Goal: Task Accomplishment & Management: Use online tool/utility

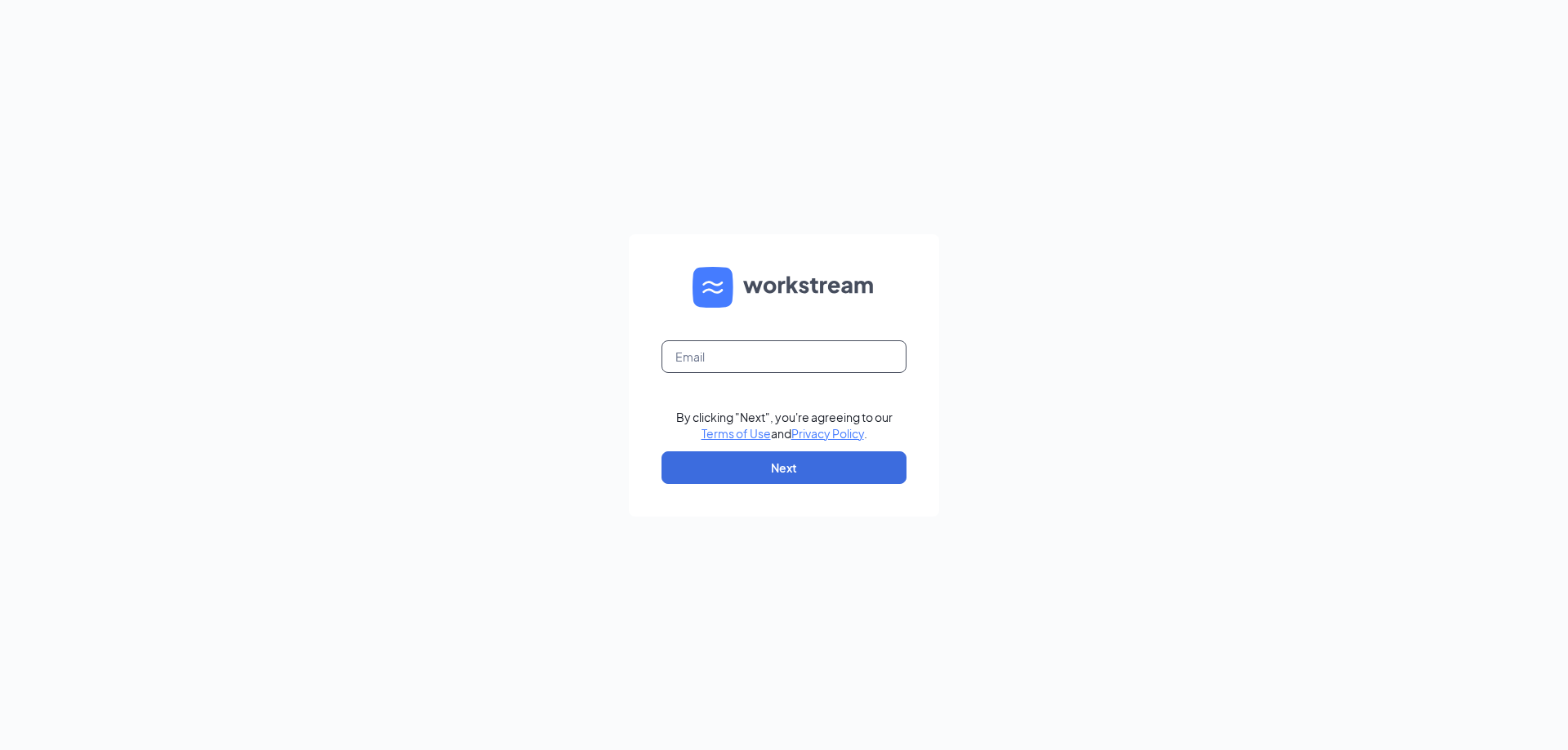
click at [765, 348] on input "text" at bounding box center [784, 357] width 245 height 32
type input "207548@famousforchicken.com"
click at [757, 474] on button "Next" at bounding box center [784, 467] width 245 height 32
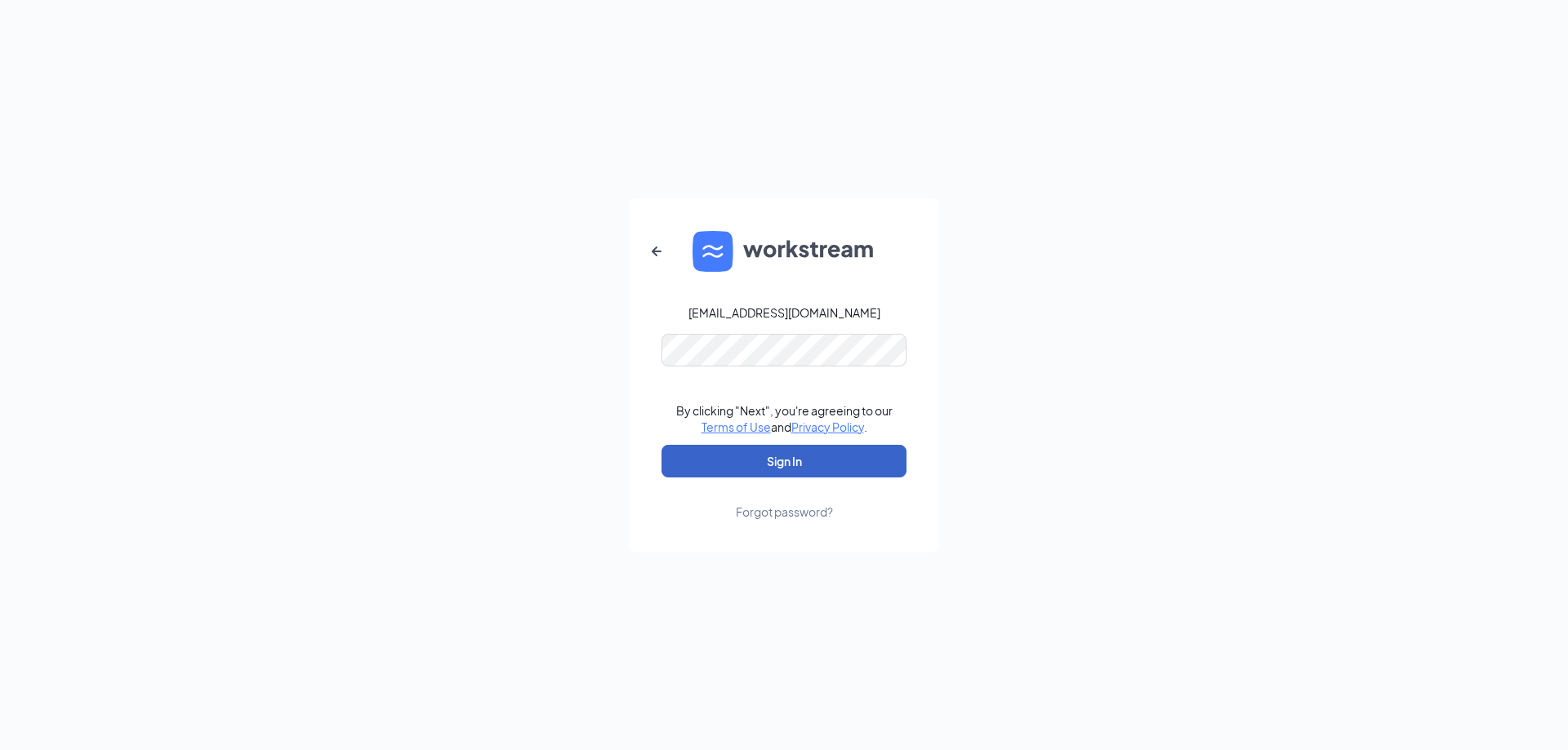
click at [795, 456] on button "Sign In" at bounding box center [784, 461] width 245 height 32
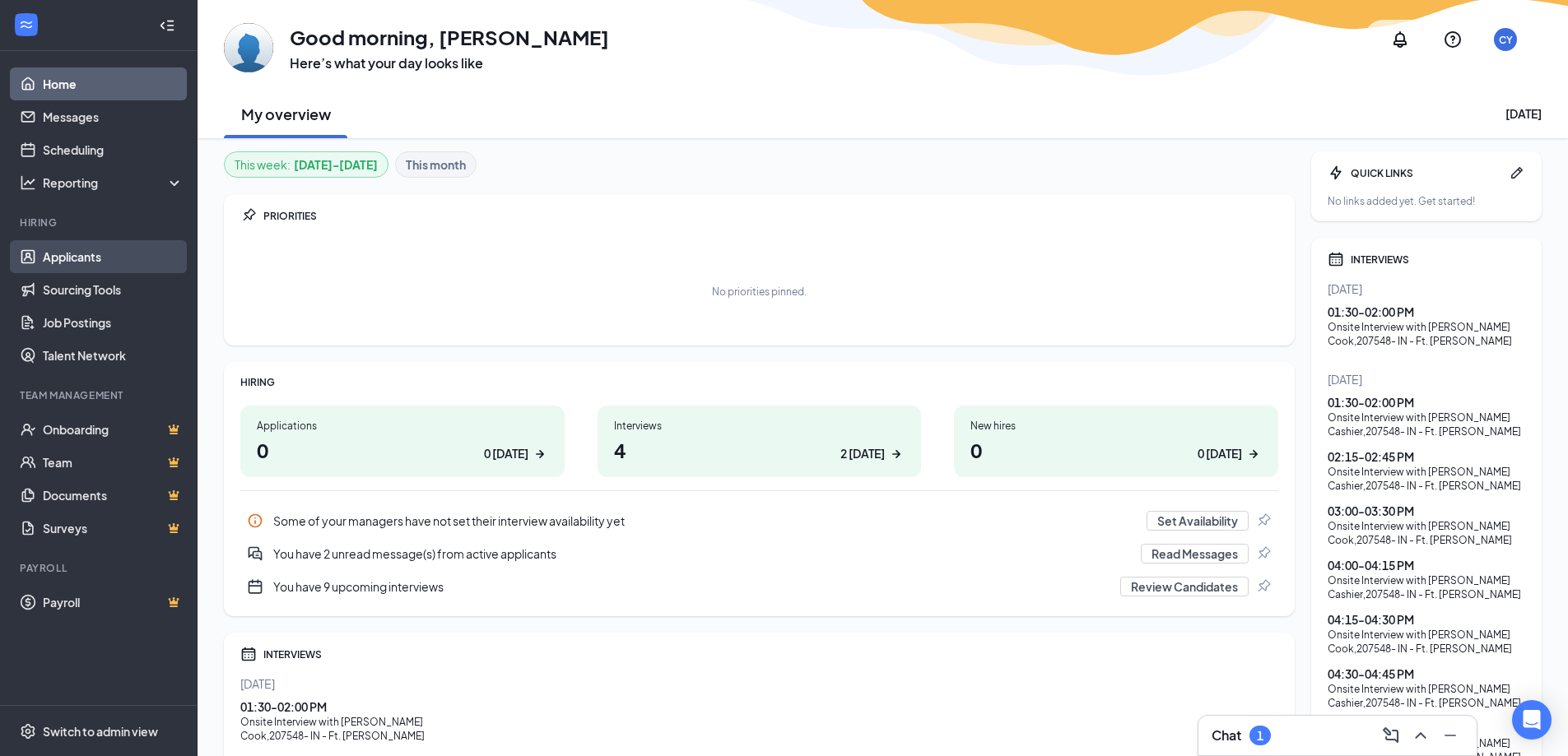
click at [79, 252] on link "Applicants" at bounding box center [113, 257] width 141 height 33
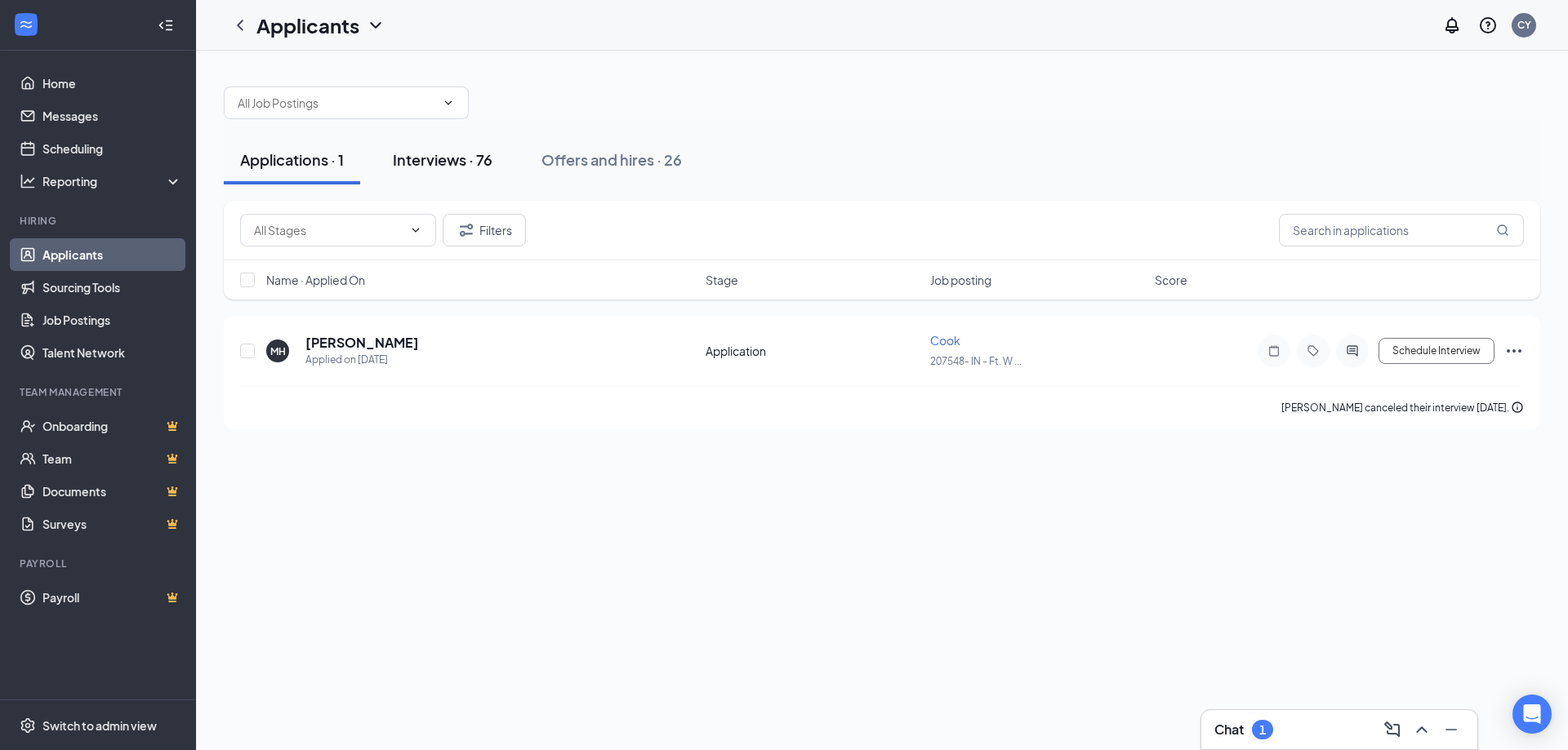
click at [471, 158] on div "Interviews · 76" at bounding box center [442, 159] width 100 height 21
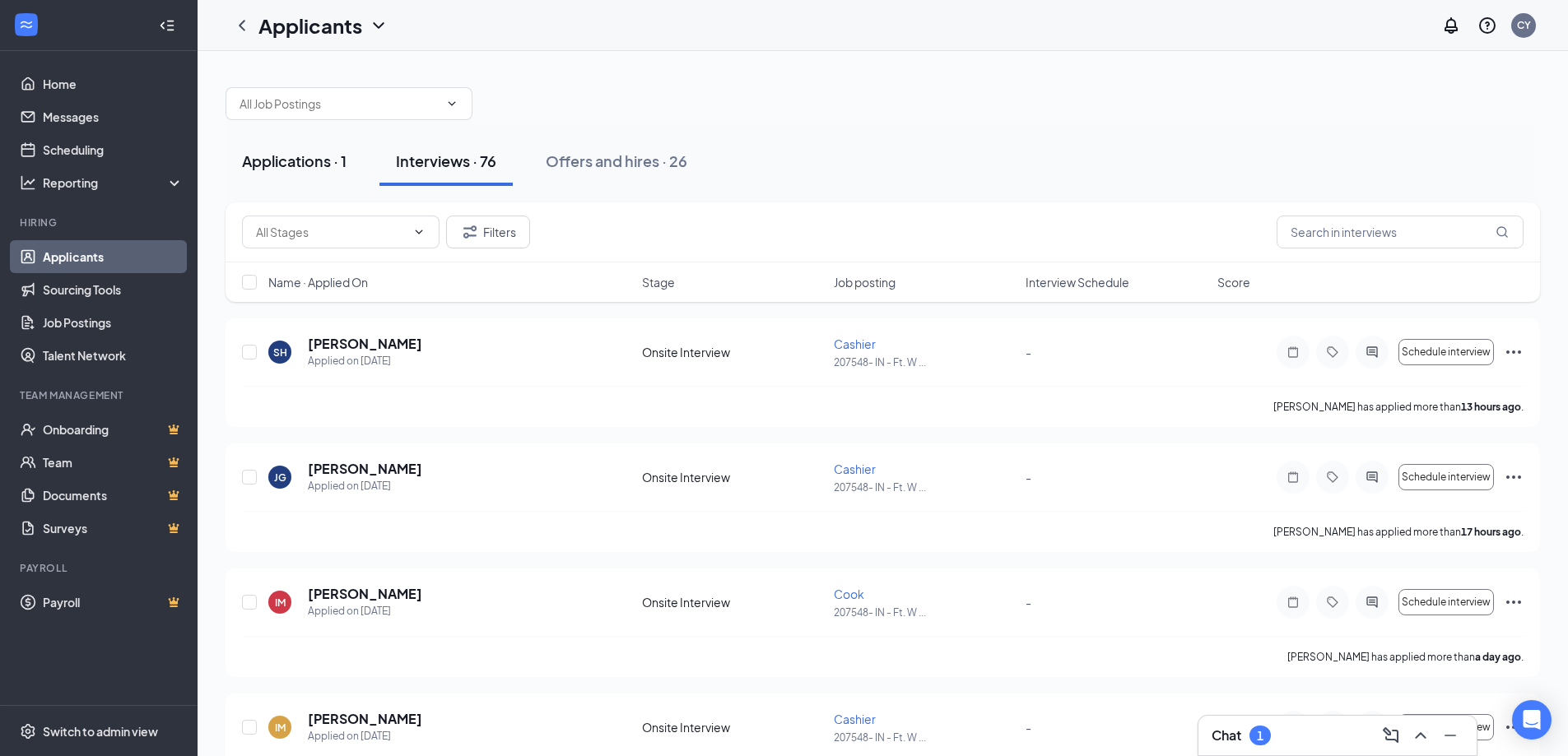
click at [301, 160] on div "Applications · 1" at bounding box center [294, 161] width 104 height 21
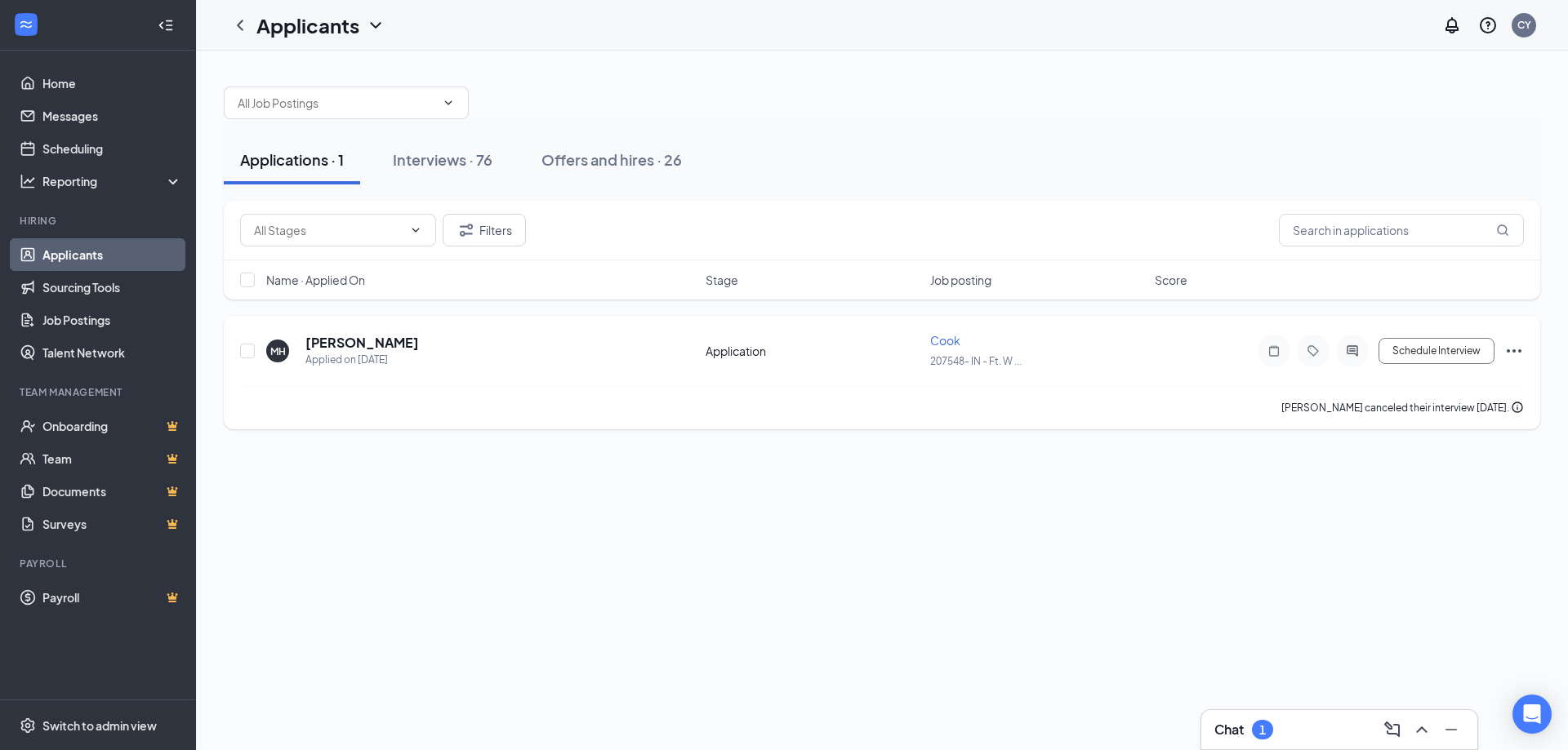
click at [1509, 349] on icon "Ellipses" at bounding box center [1514, 351] width 20 height 20
click at [1437, 273] on p "Reject" at bounding box center [1440, 274] width 140 height 16
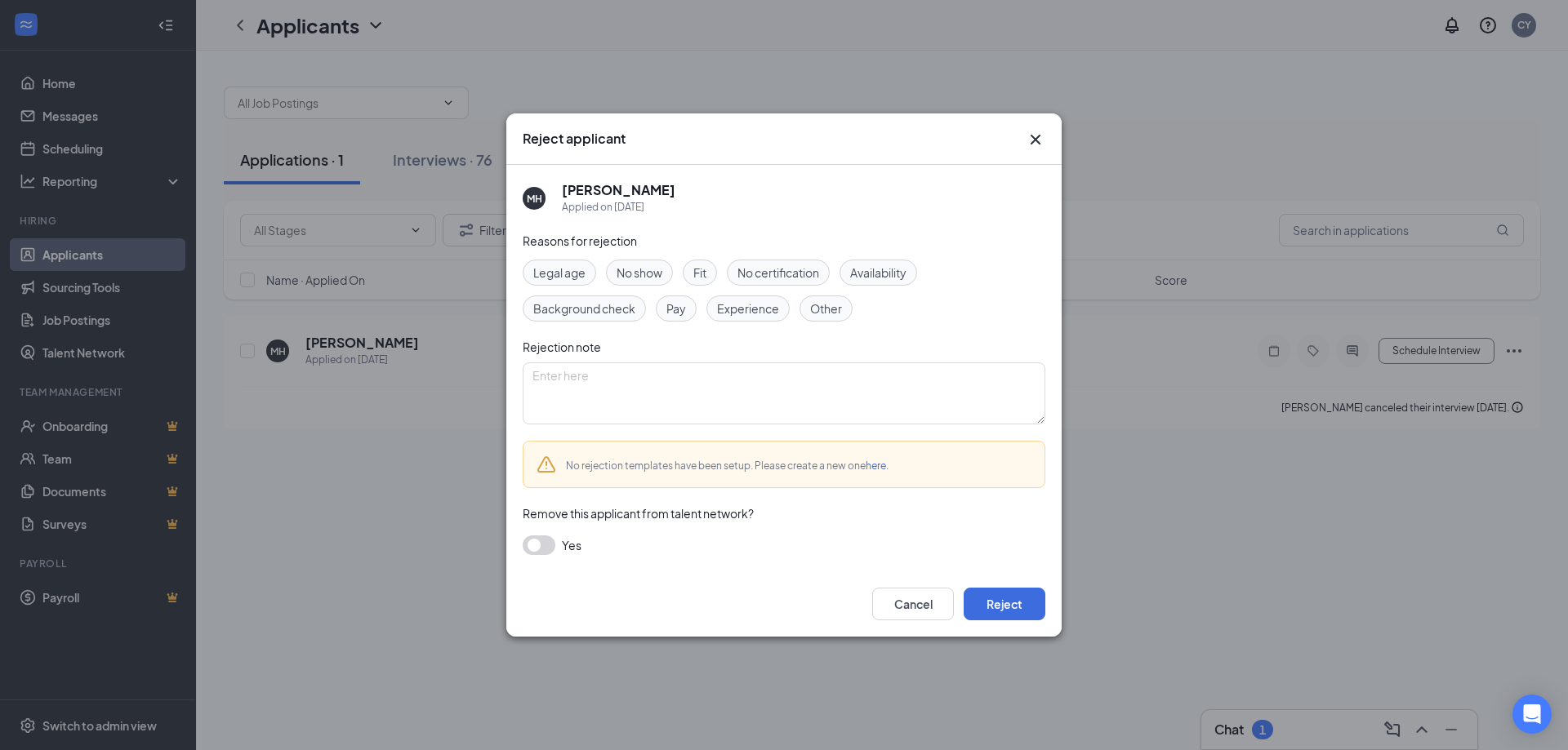
click at [814, 308] on span "Other" at bounding box center [825, 309] width 32 height 18
click at [978, 612] on button "Reject" at bounding box center [1004, 604] width 82 height 32
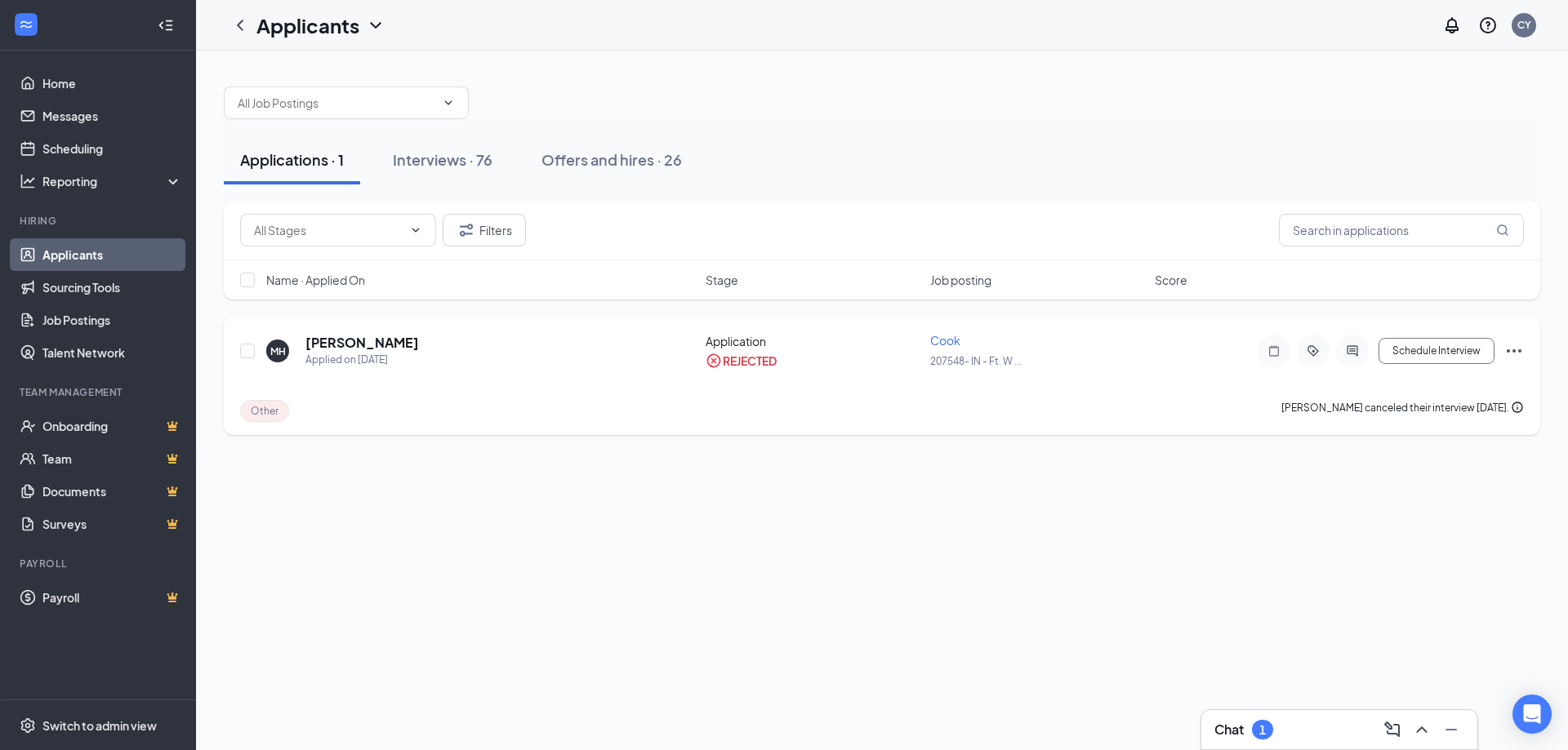
click at [1516, 348] on icon "Ellipses" at bounding box center [1514, 351] width 20 height 20
click at [1419, 508] on p "Move to stage" at bounding box center [1440, 508] width 140 height 16
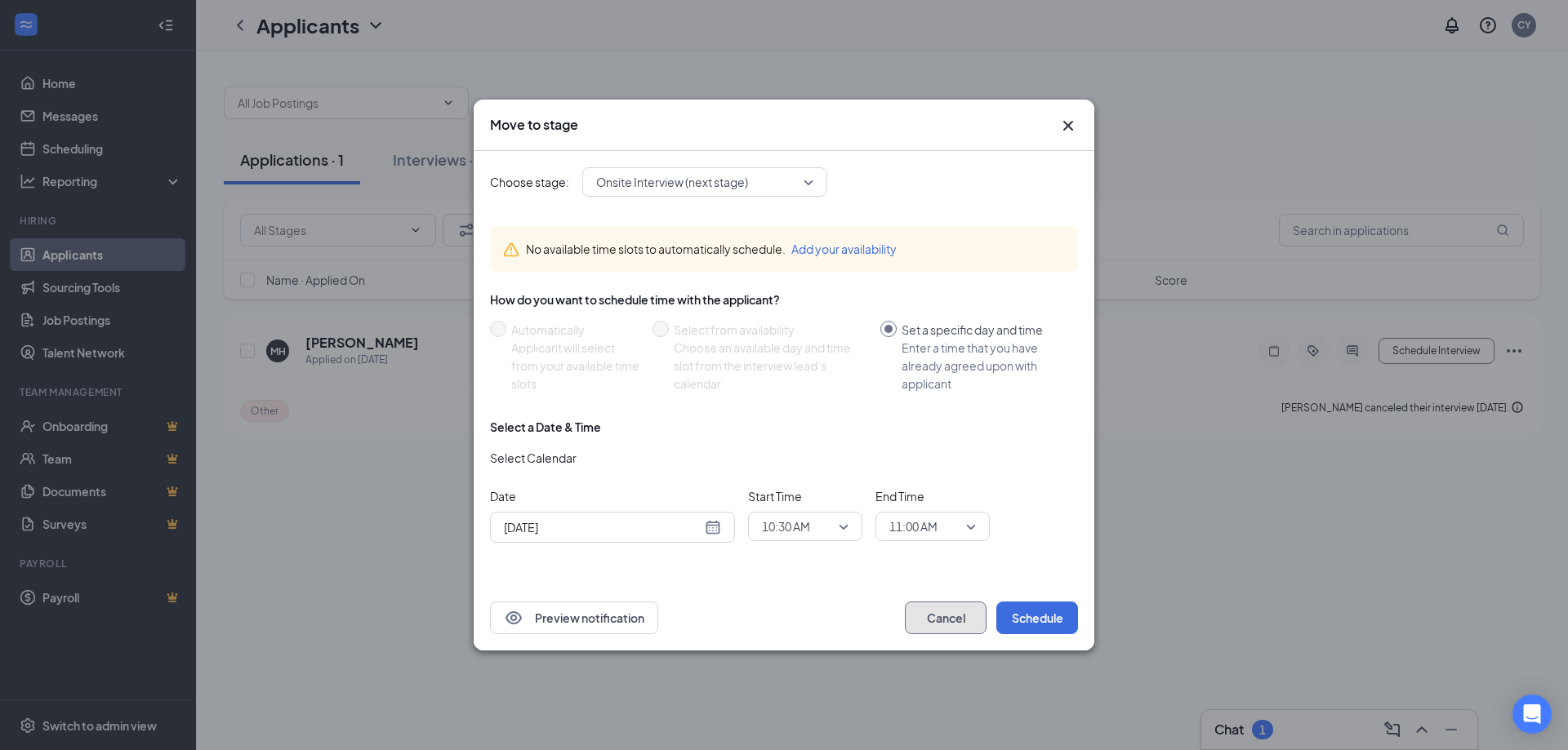
click at [944, 612] on button "Cancel" at bounding box center [945, 618] width 82 height 32
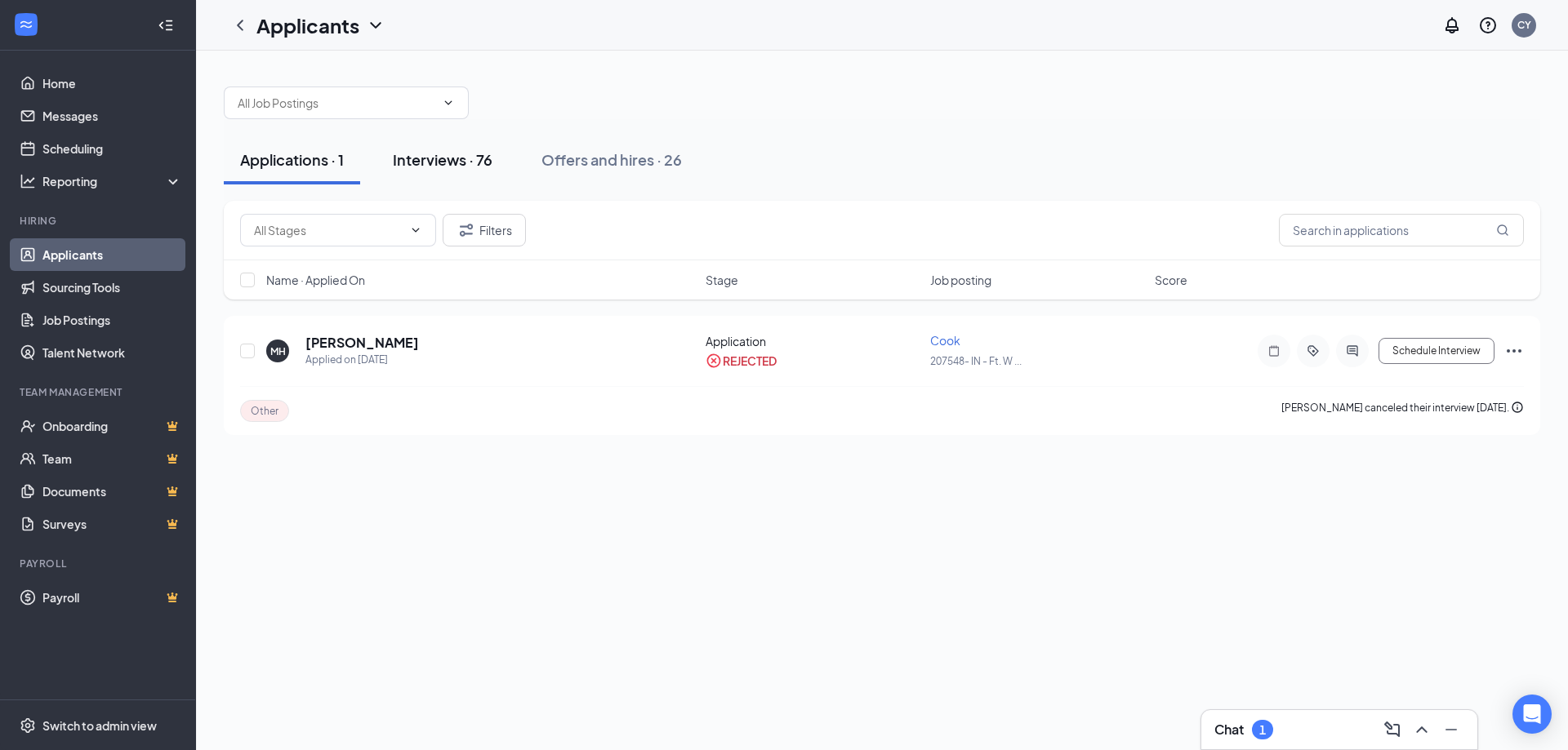
click at [457, 162] on div "Interviews · 76" at bounding box center [442, 159] width 100 height 21
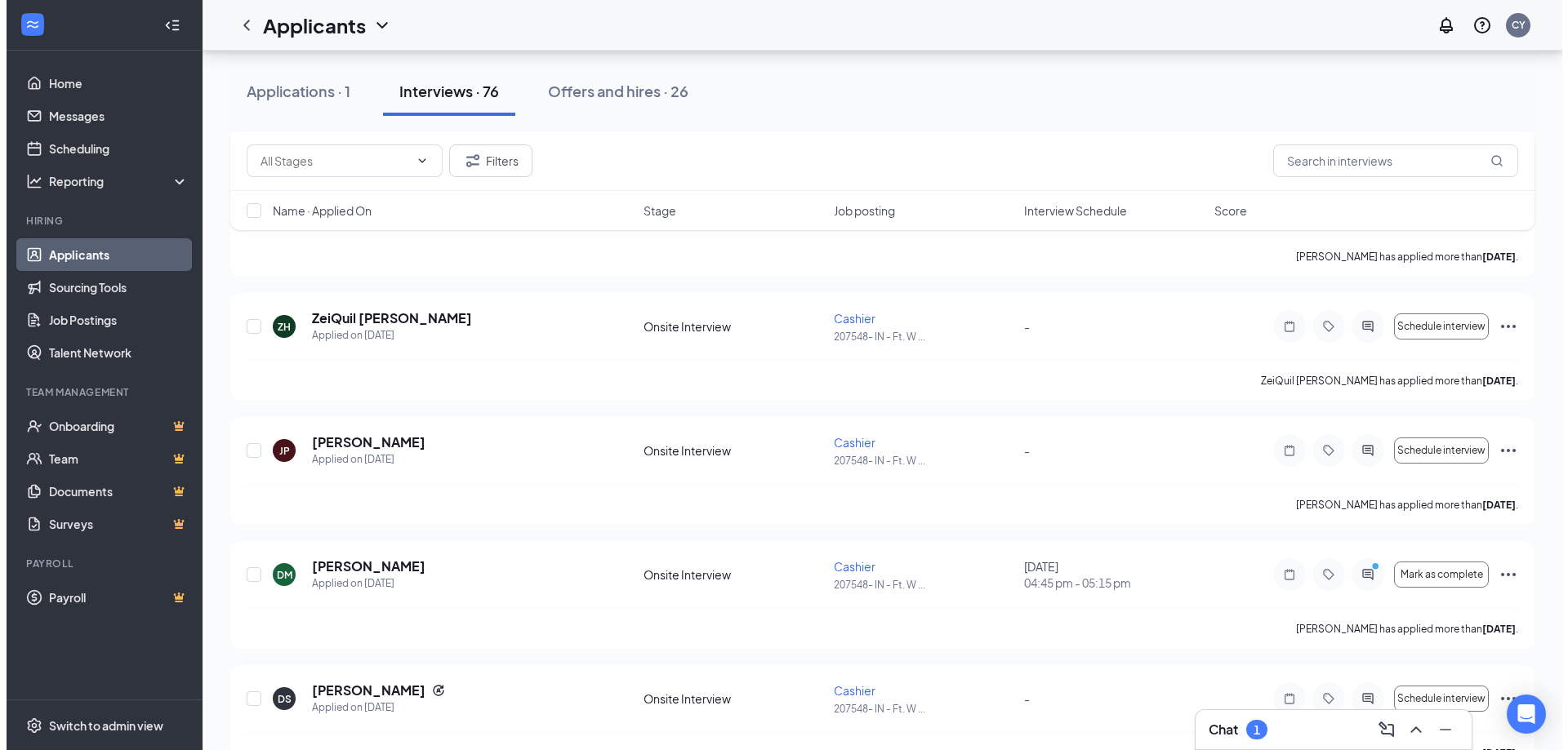
scroll to position [1469, 0]
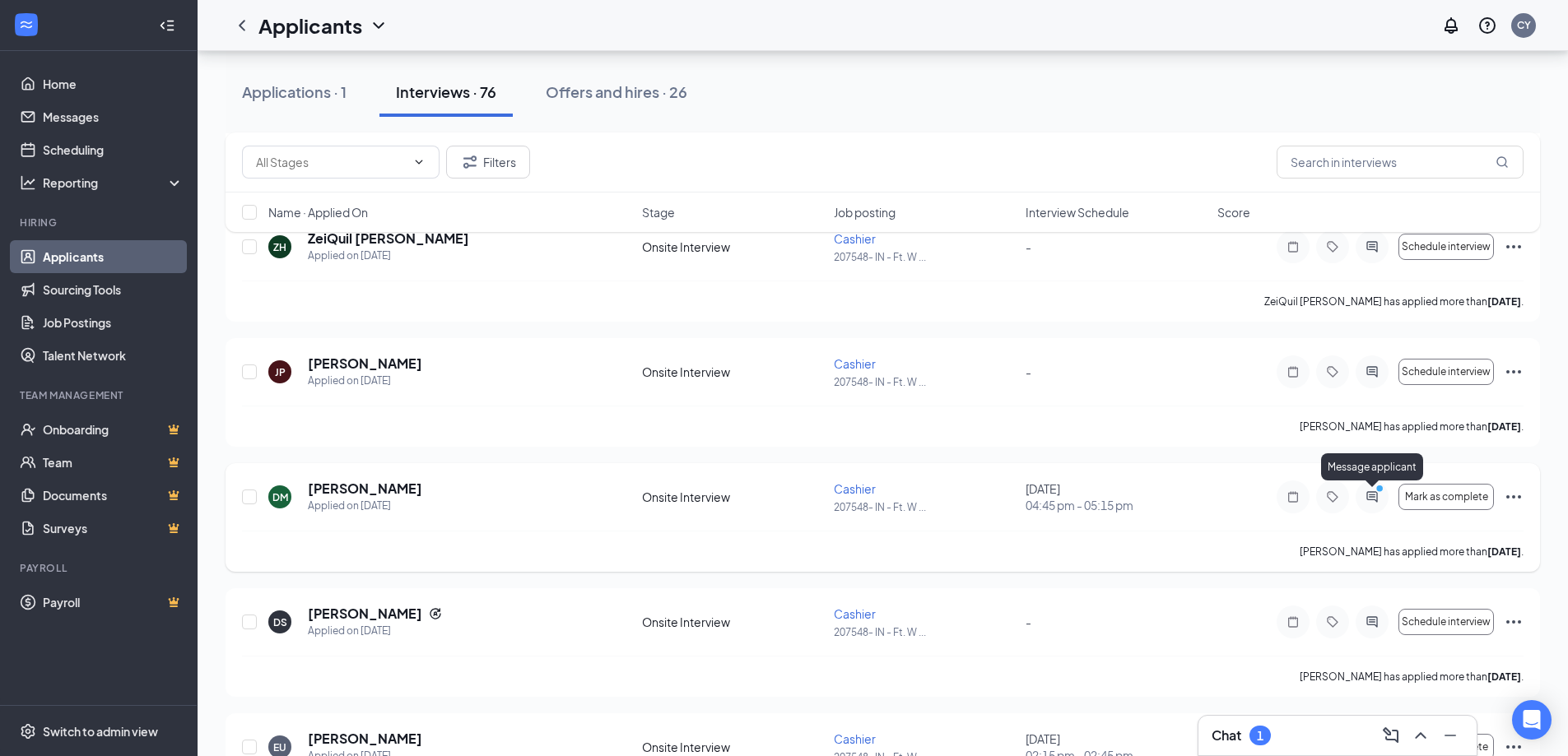
click at [1377, 496] on icon "PrimaryDot" at bounding box center [1382, 490] width 20 height 14
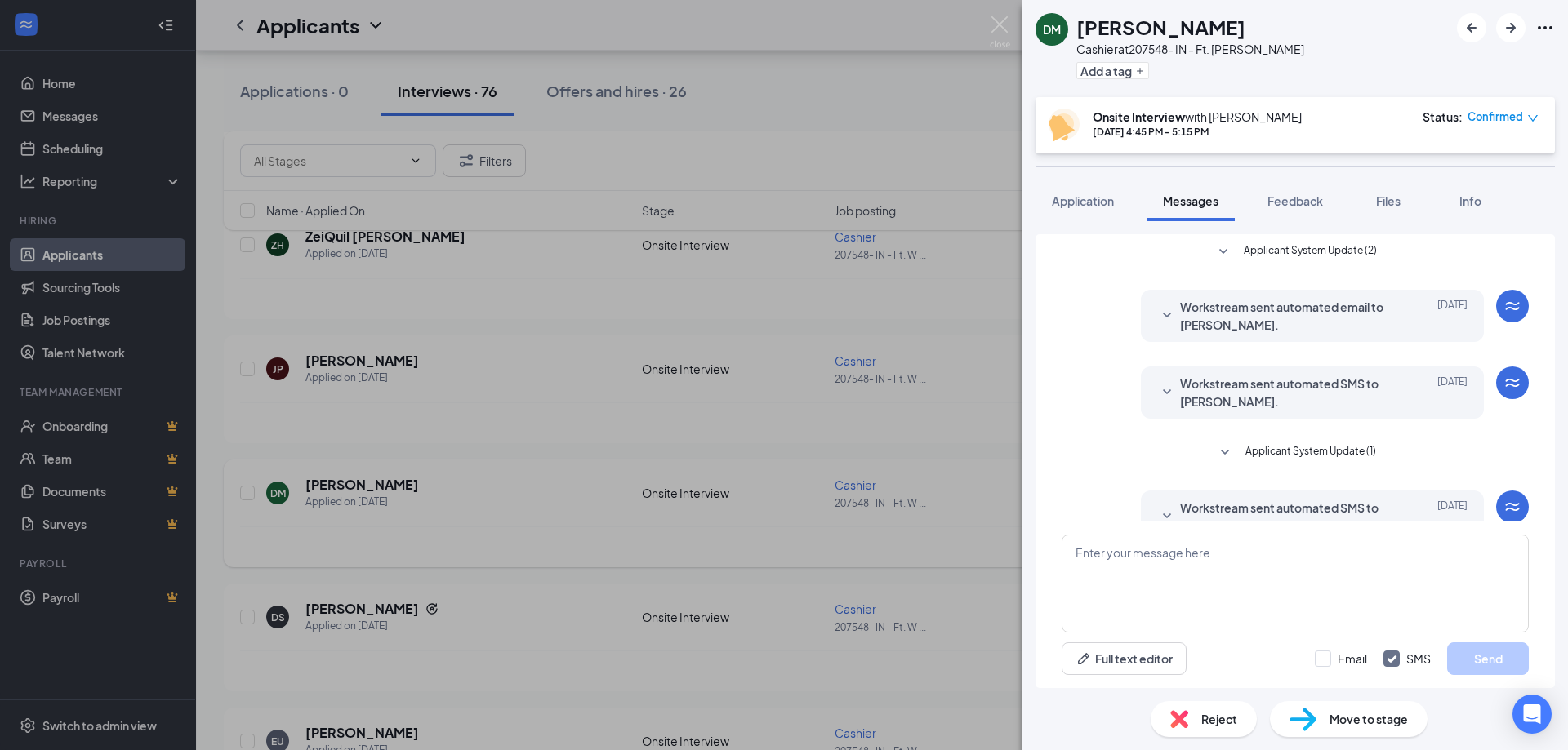
scroll to position [203, 0]
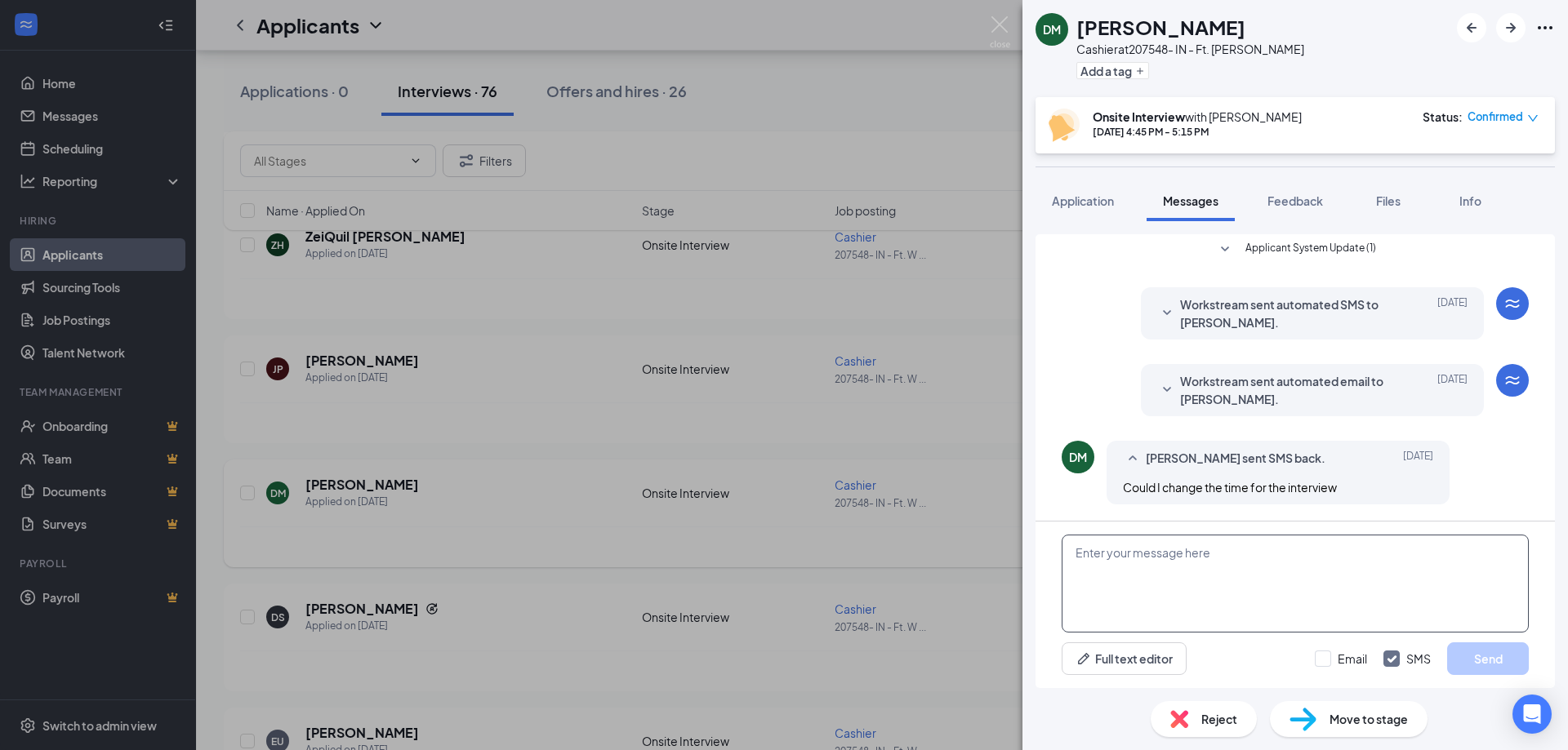
click at [1358, 568] on textarea at bounding box center [1294, 583] width 467 height 98
type textarea "you have to change it online"
click at [1508, 655] on button "Send" at bounding box center [1487, 658] width 82 height 32
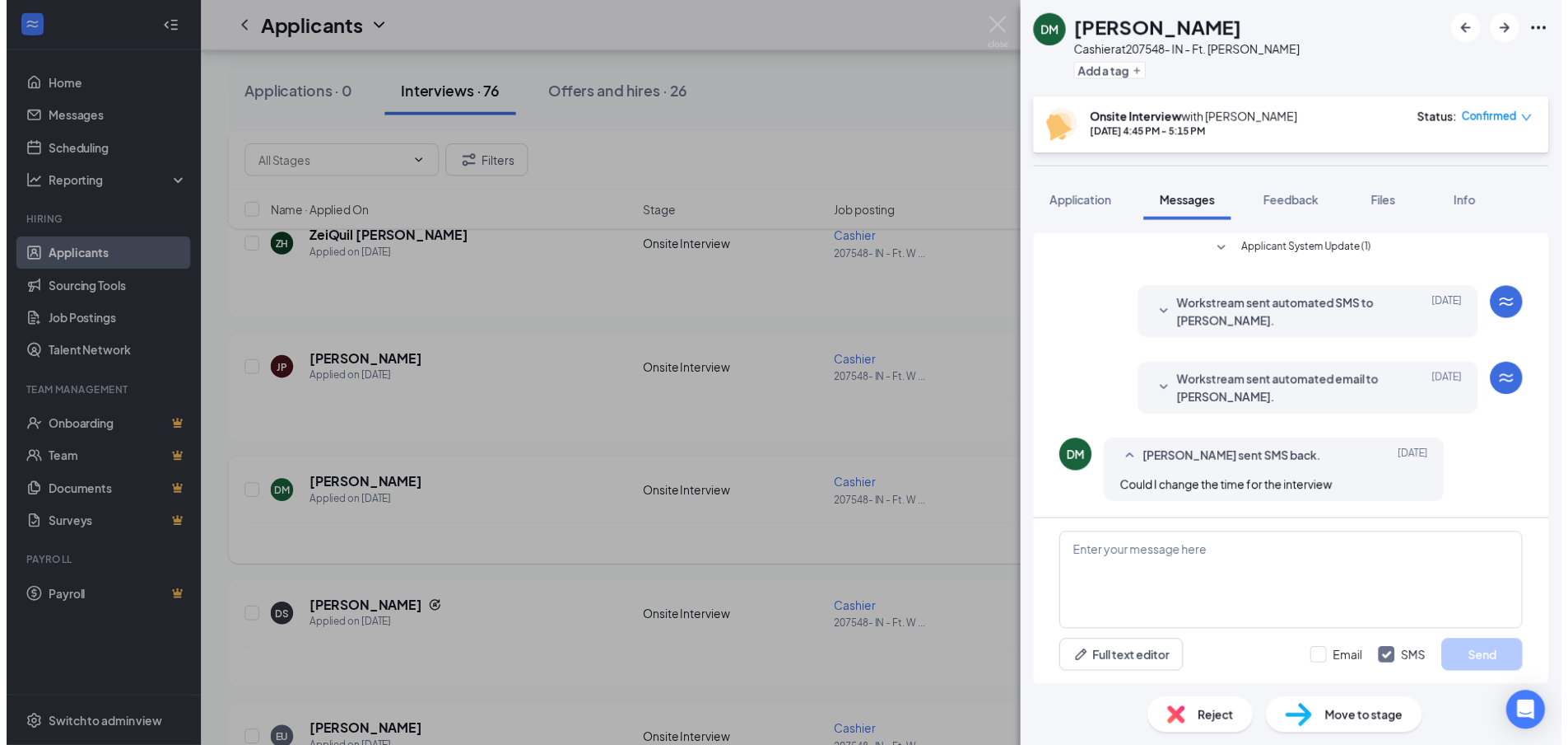
scroll to position [311, 0]
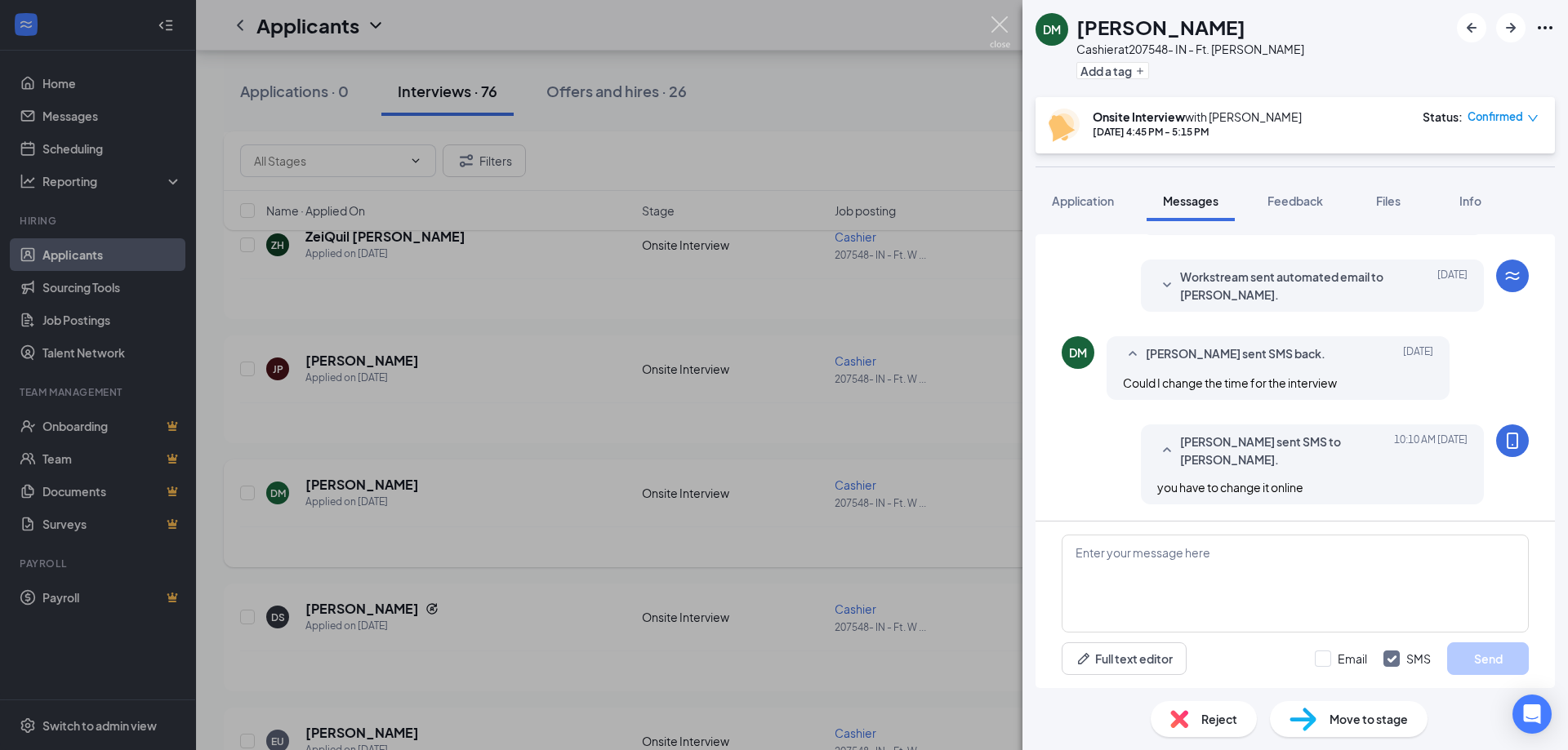
click at [996, 26] on img at bounding box center [1000, 32] width 21 height 32
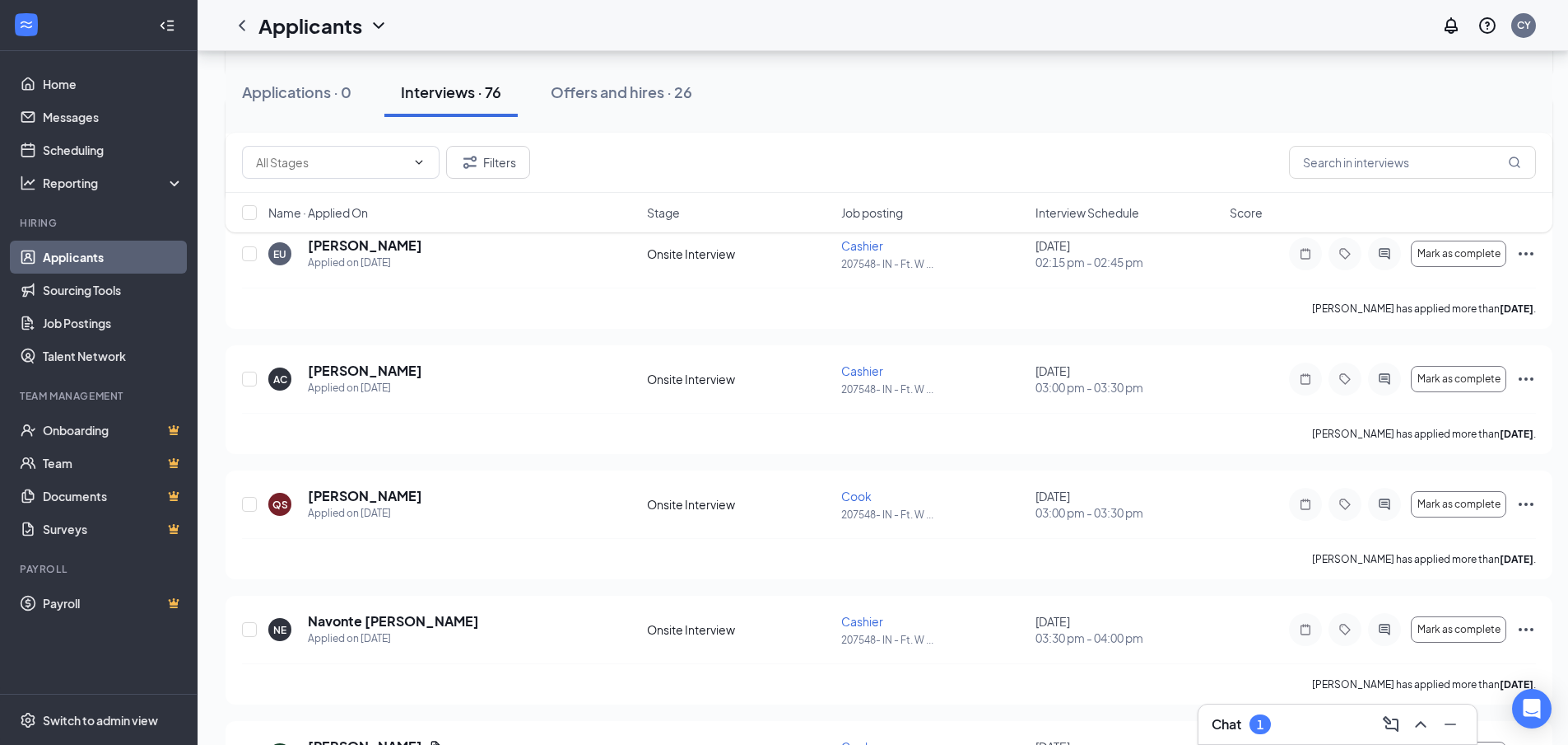
scroll to position [2059, 0]
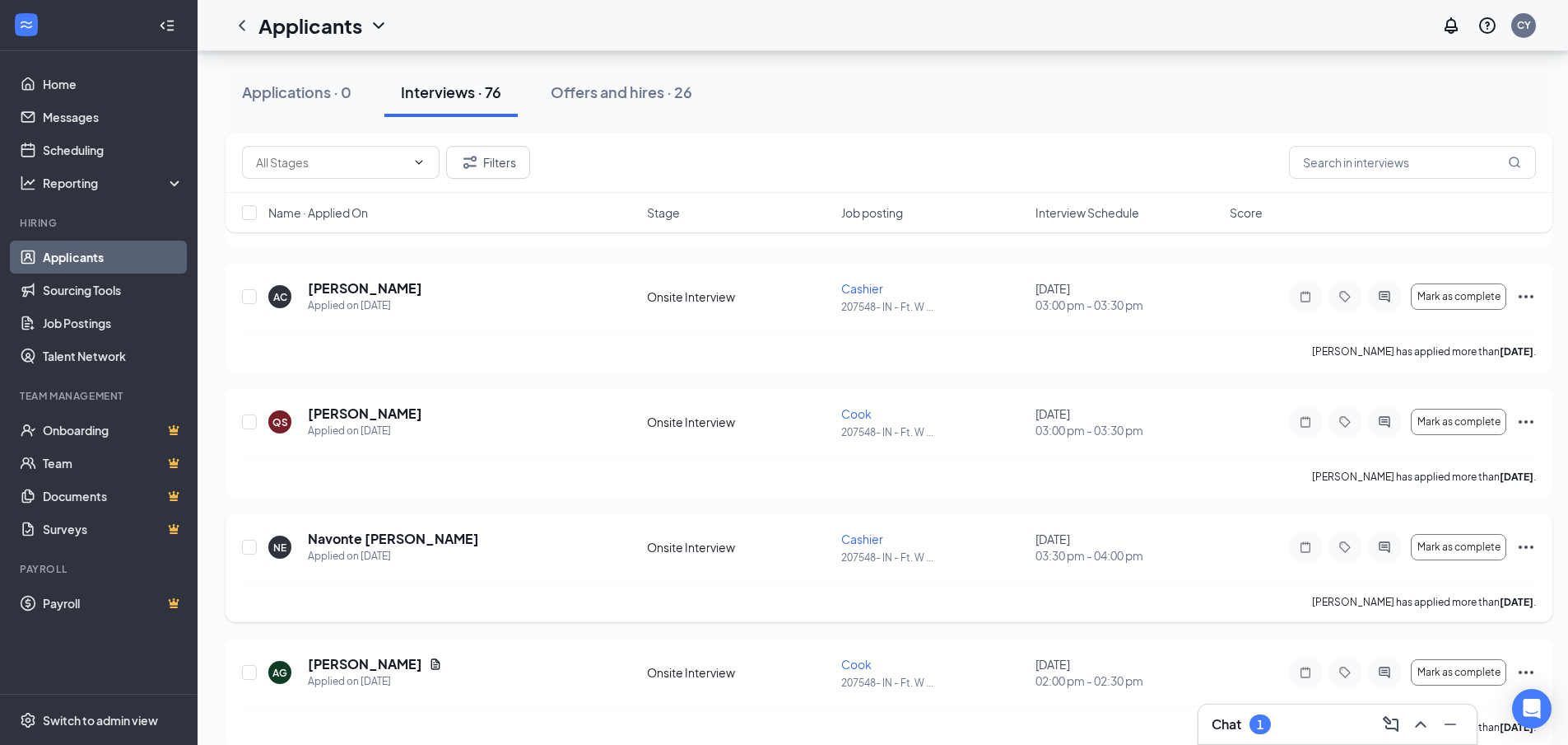
click at [1524, 542] on icon "Ellipses" at bounding box center [1526, 547] width 20 height 20
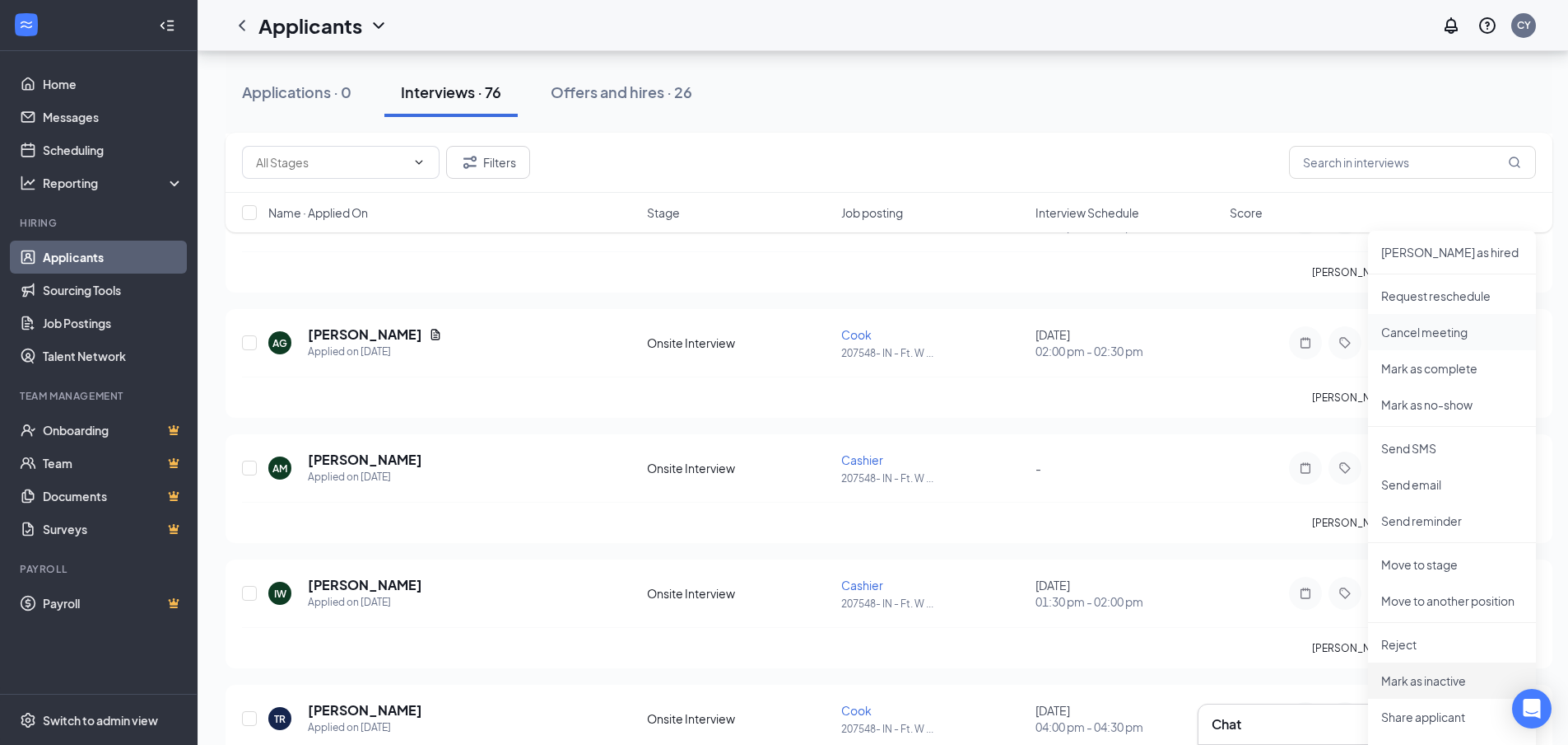
scroll to position [2471, 0]
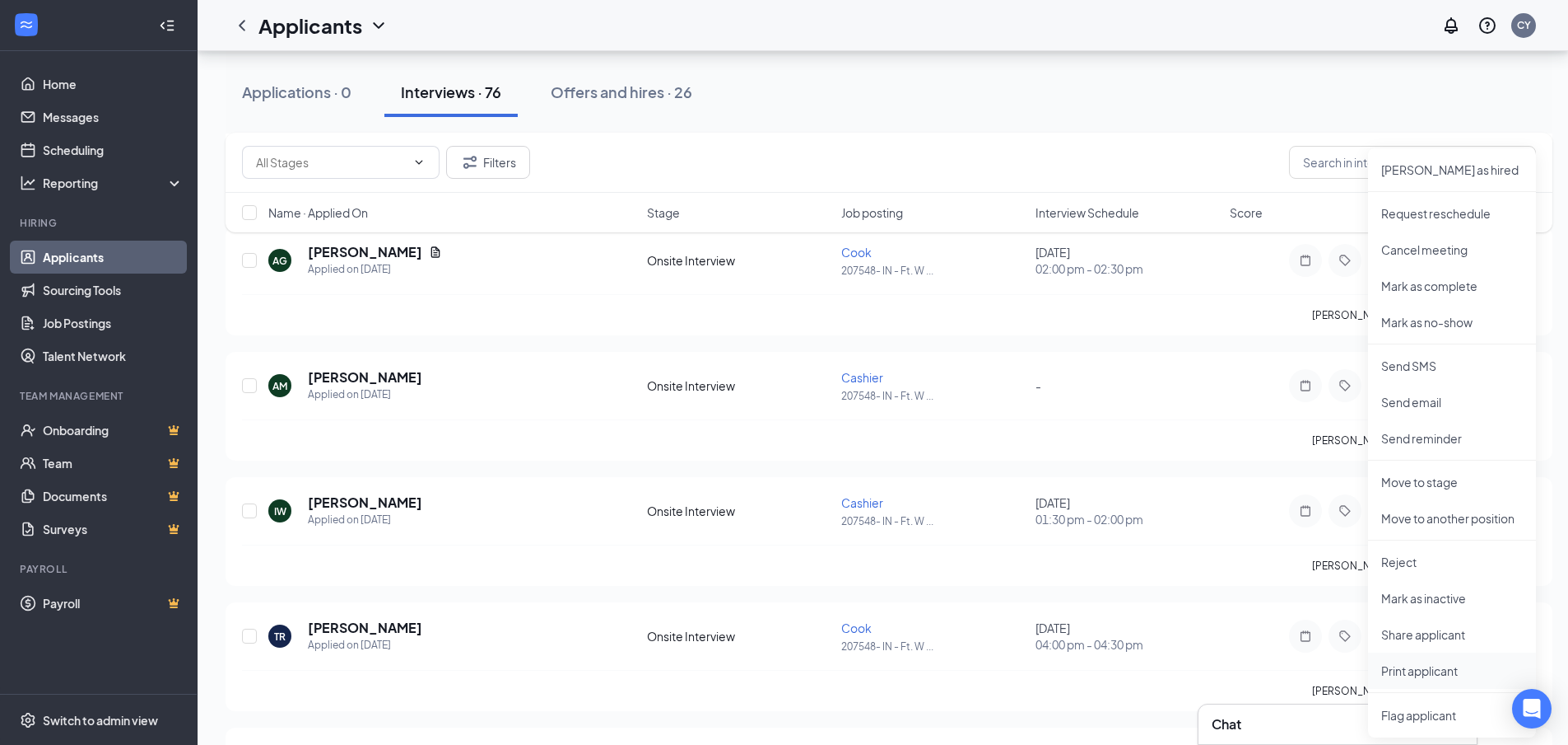
click at [1426, 669] on p "Print applicant" at bounding box center [1452, 670] width 142 height 16
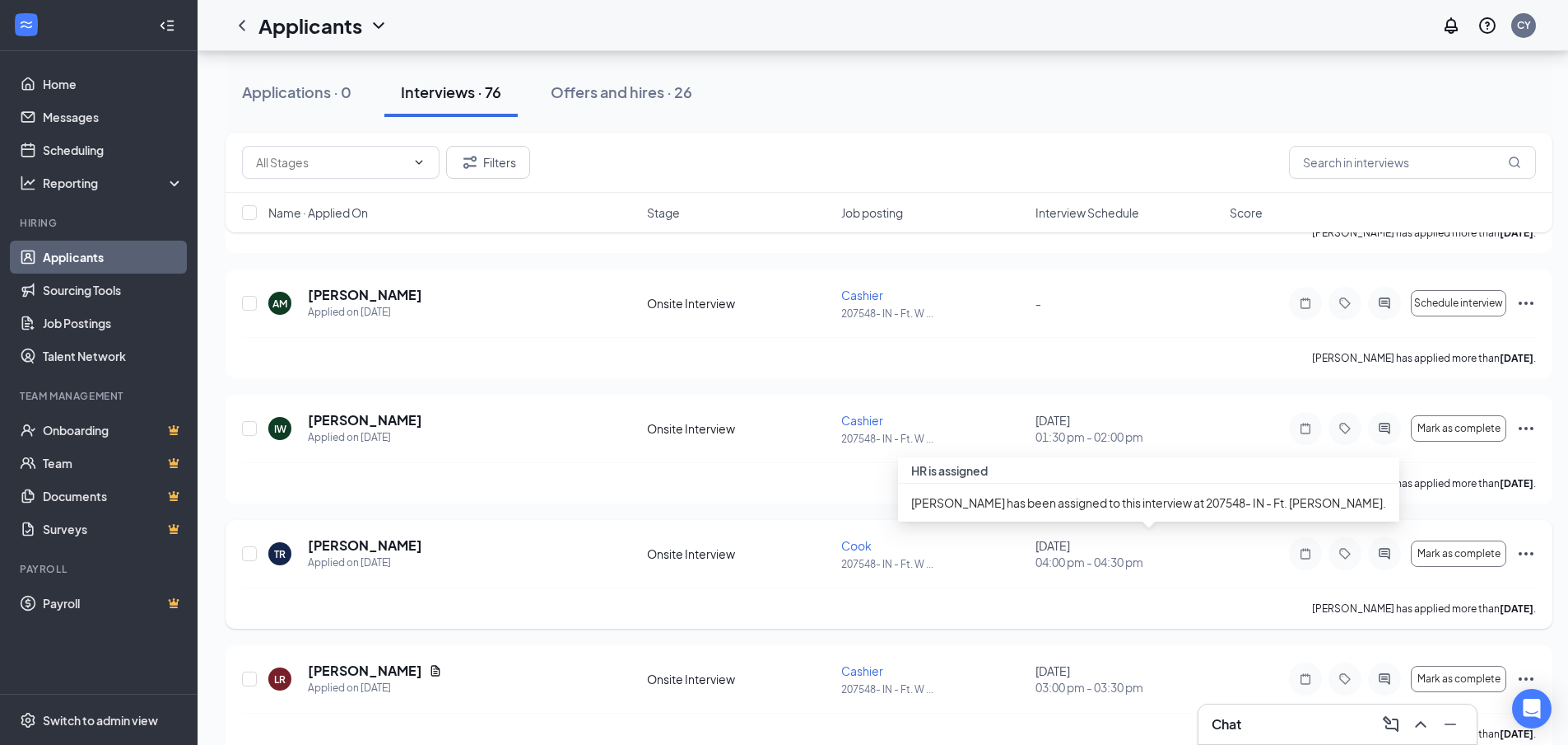
scroll to position [2636, 0]
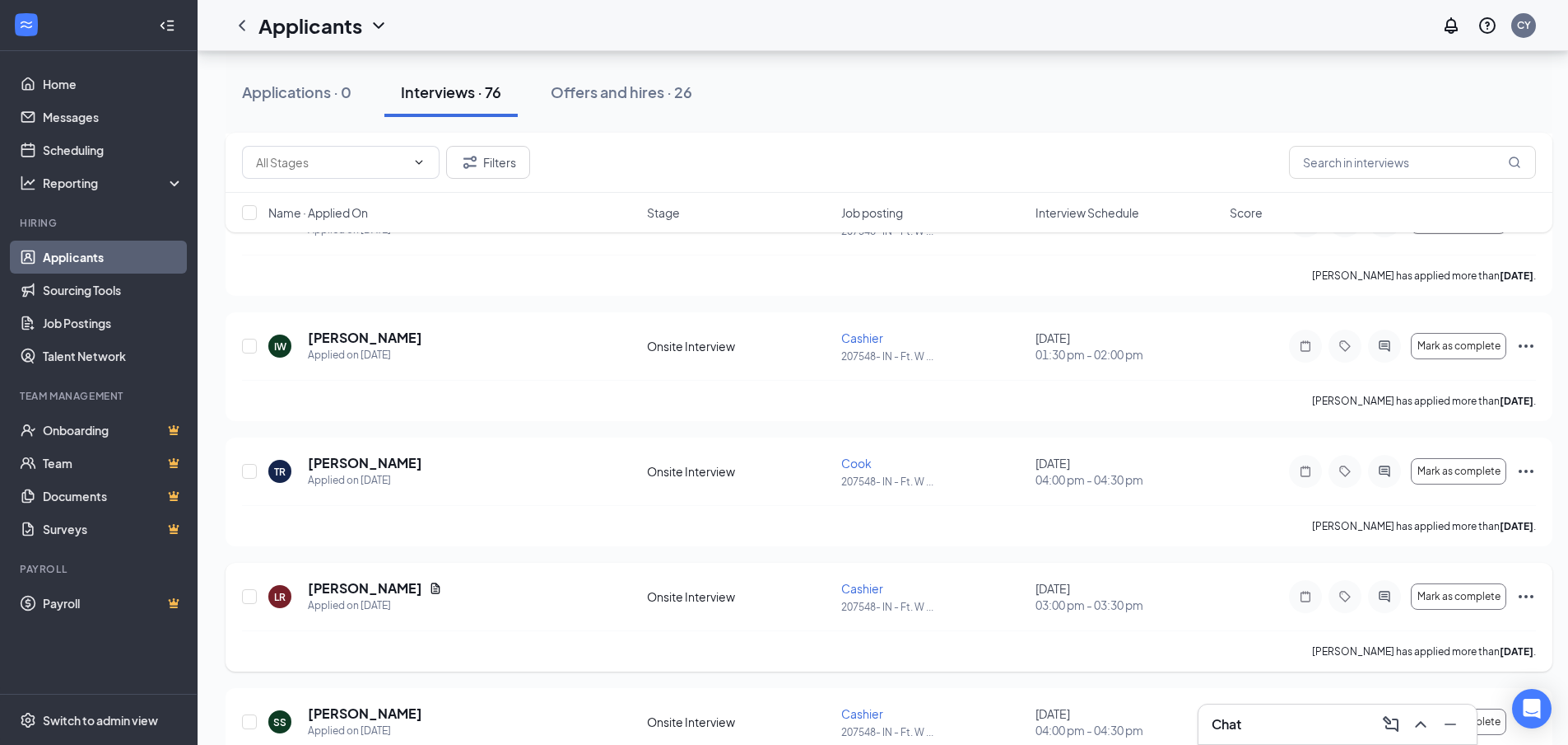
click at [1528, 595] on icon "Ellipses" at bounding box center [1526, 596] width 20 height 20
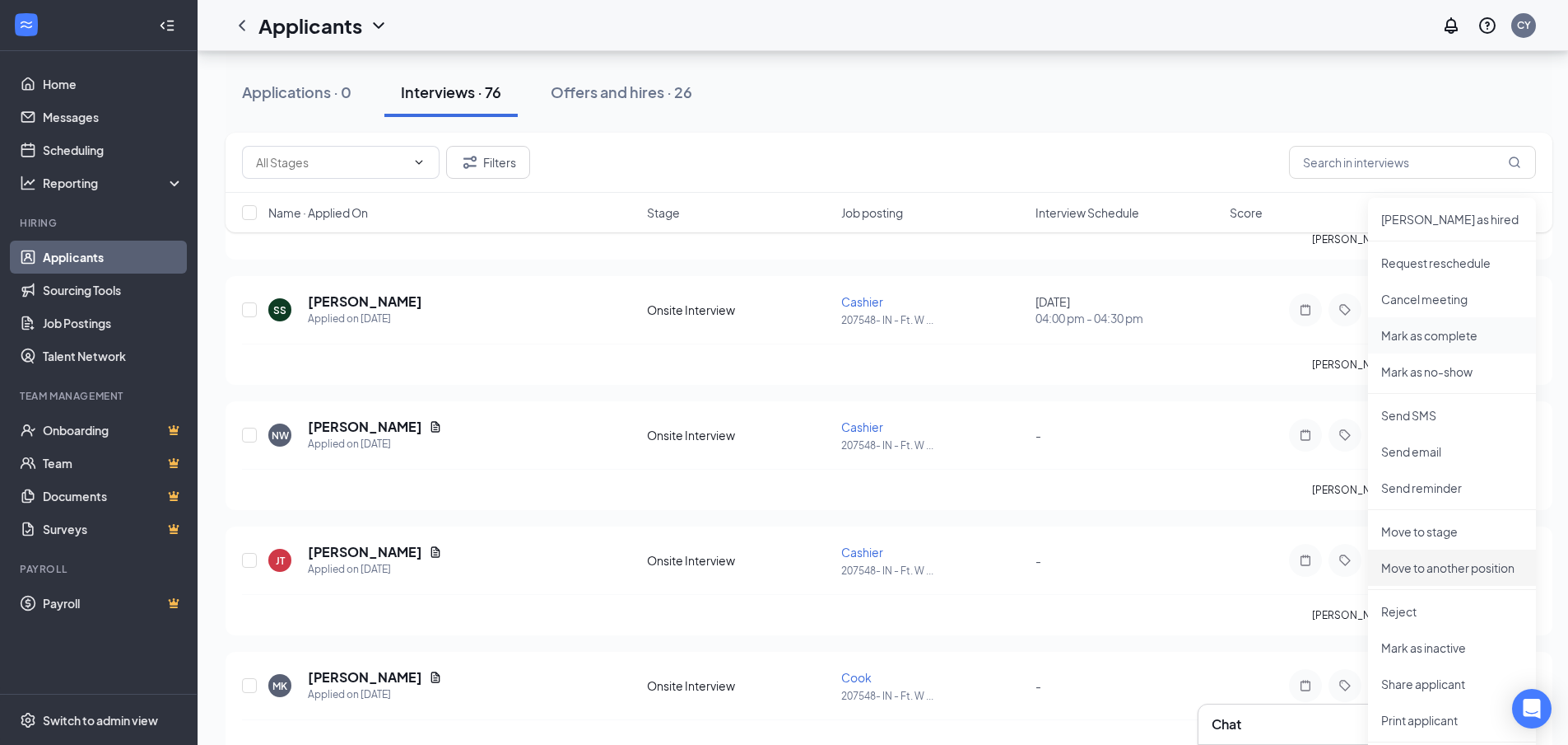
scroll to position [3212, 0]
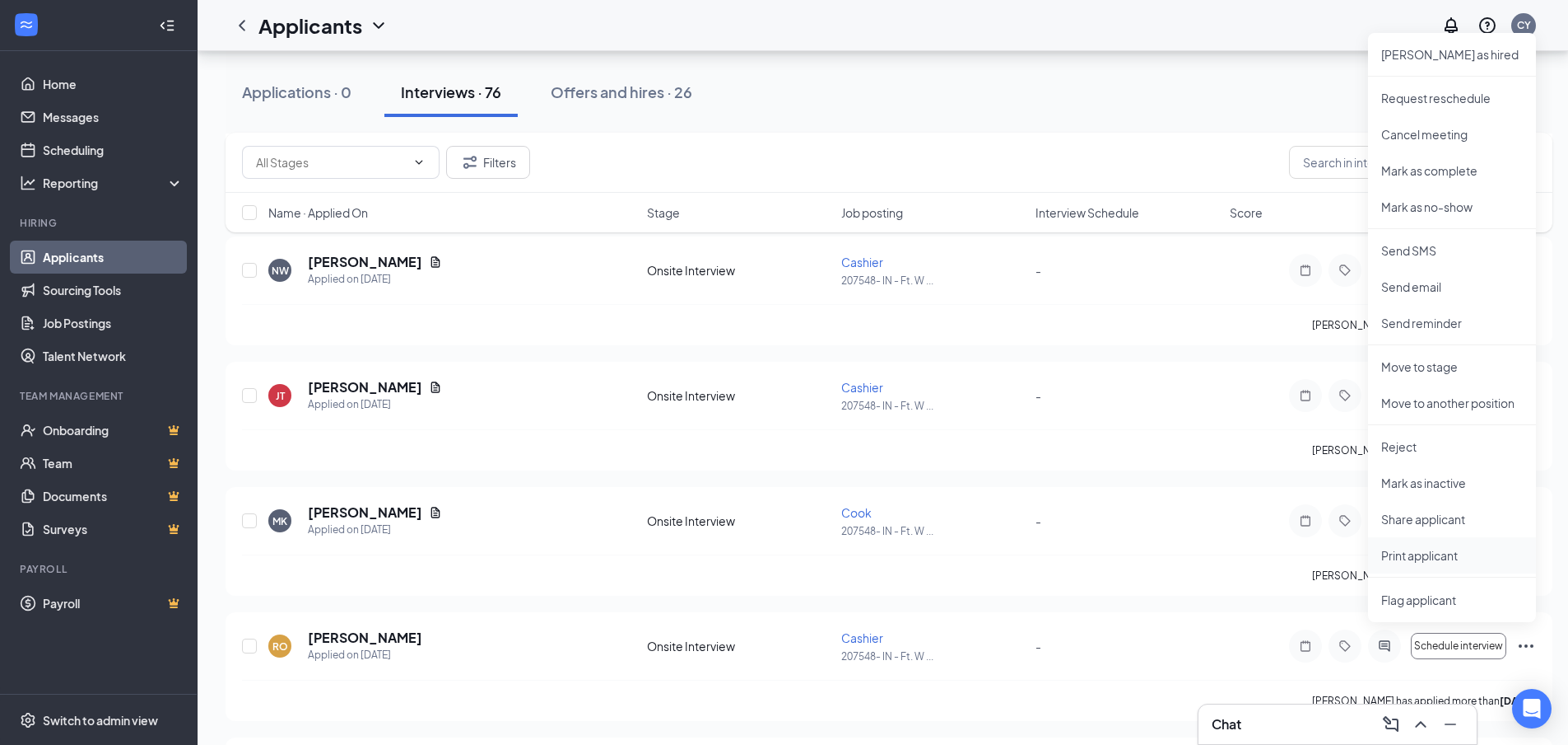
click at [1425, 551] on p "Print applicant" at bounding box center [1452, 555] width 142 height 16
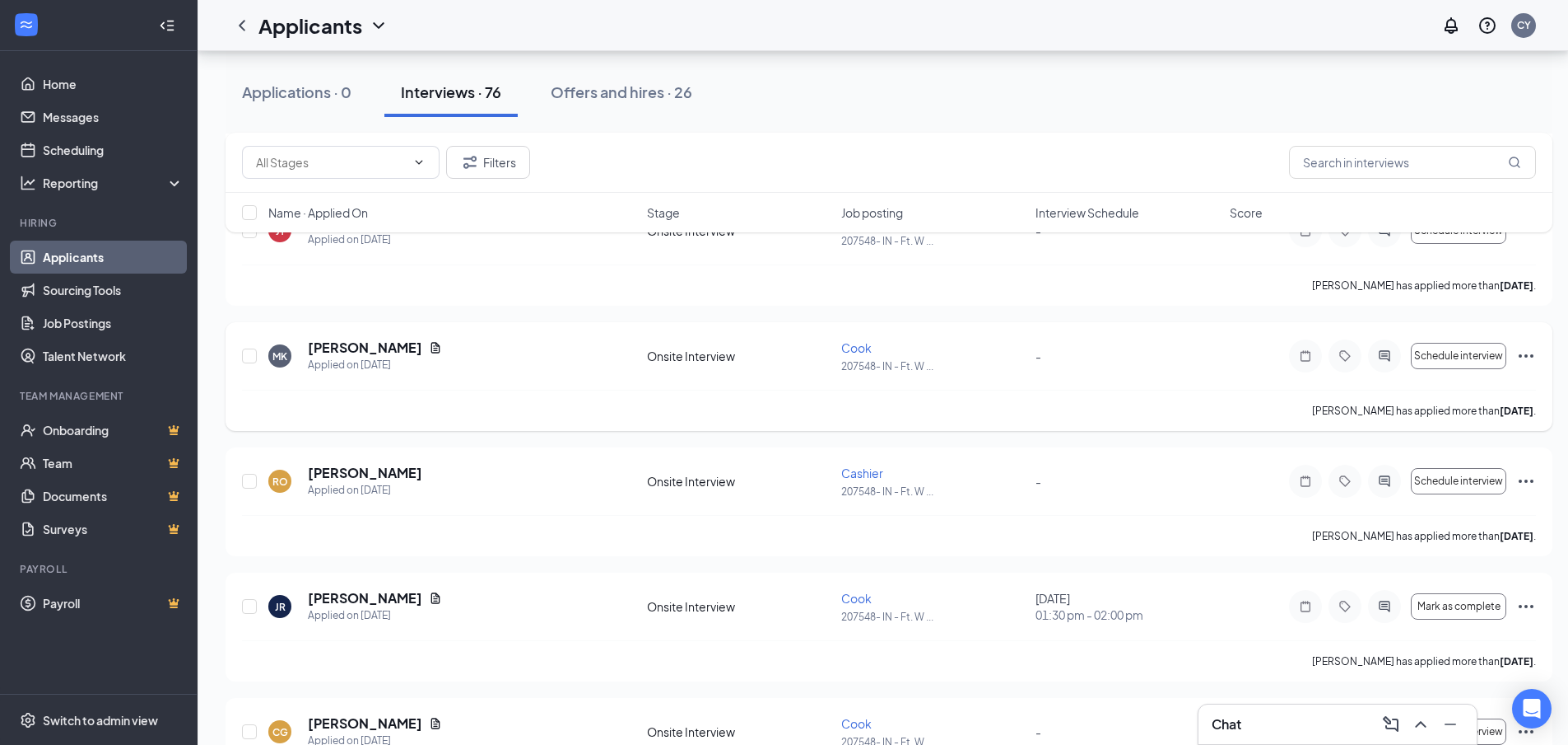
scroll to position [3459, 0]
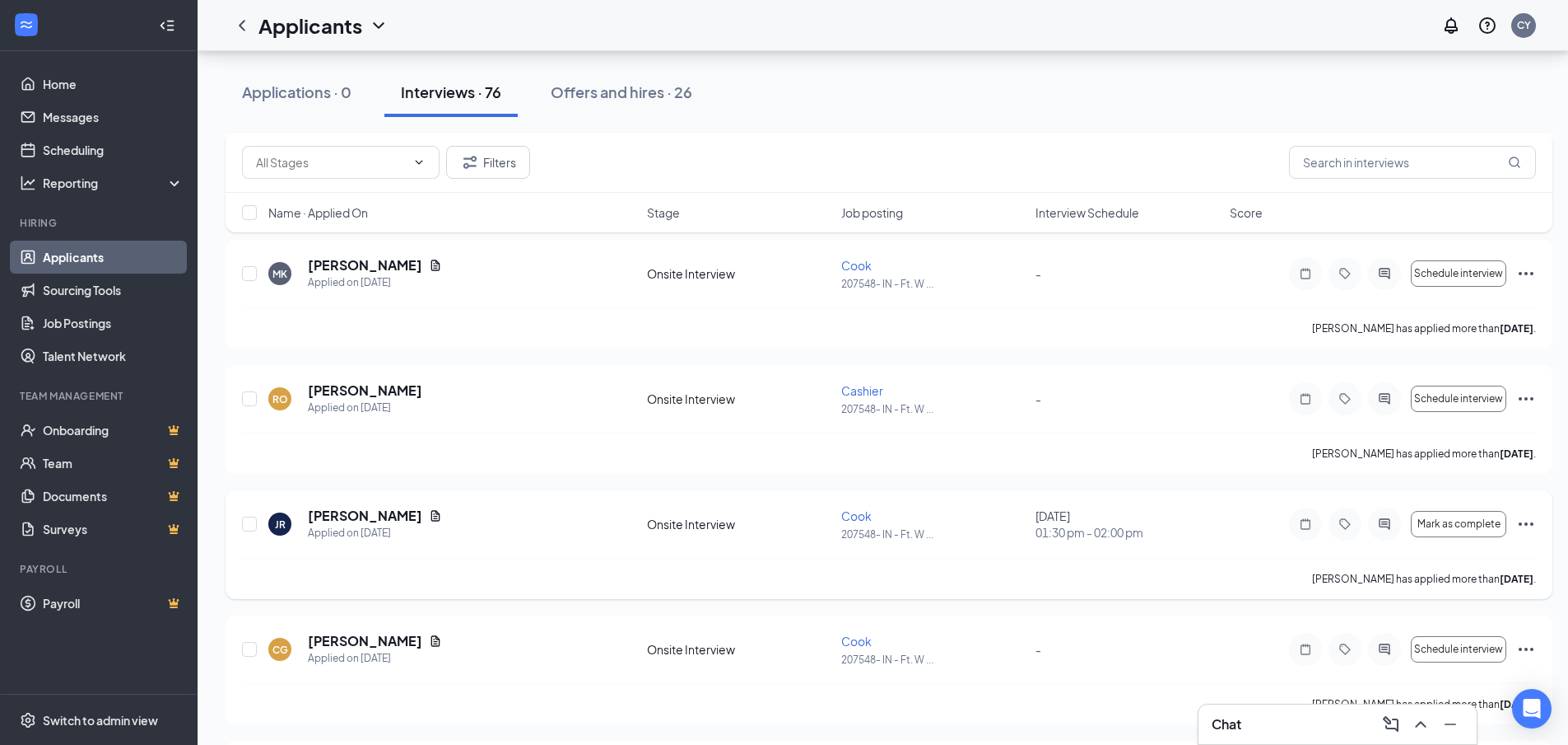
click at [1528, 519] on icon "Ellipses" at bounding box center [1526, 524] width 20 height 20
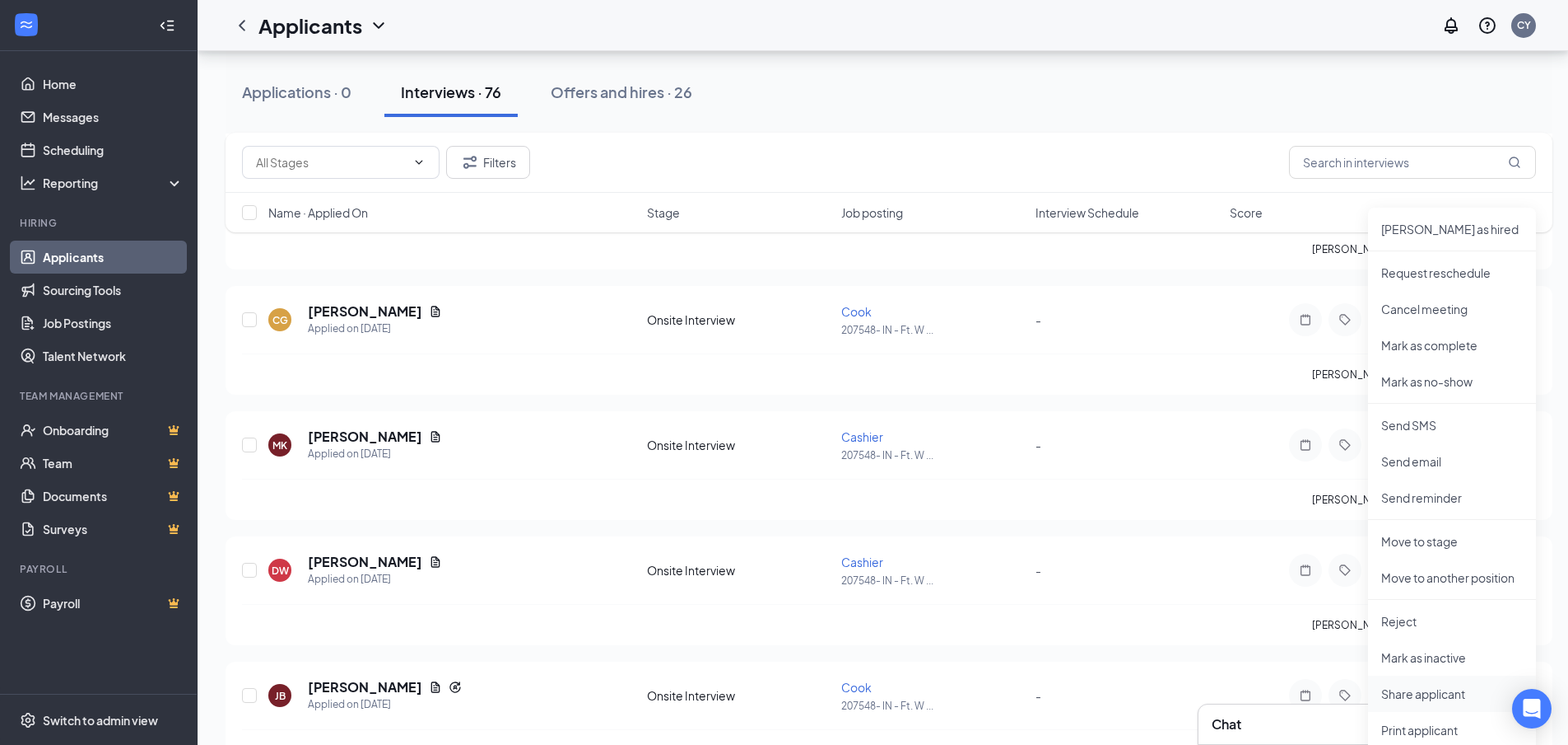
scroll to position [3953, 0]
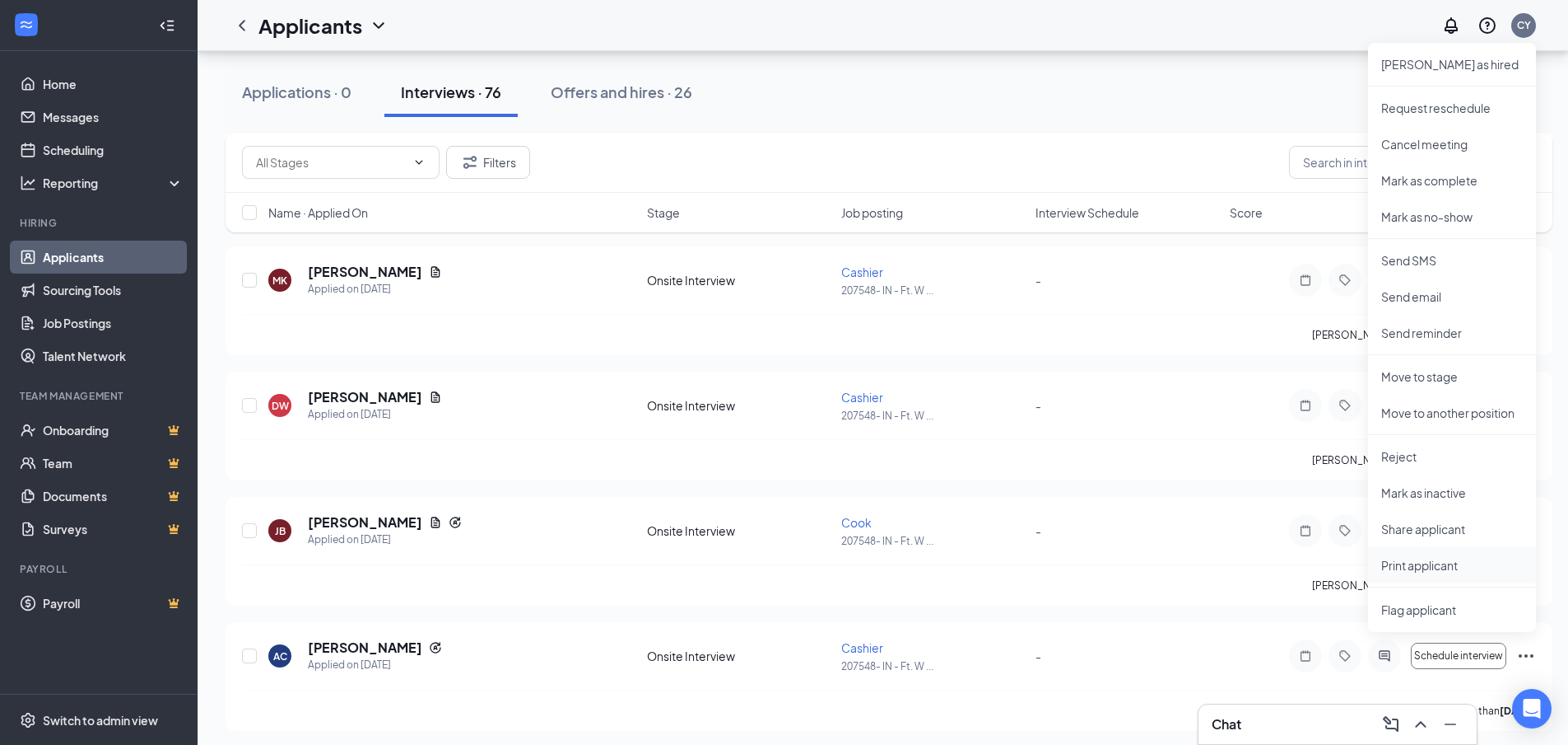
click at [1429, 565] on p "Print applicant" at bounding box center [1452, 565] width 142 height 16
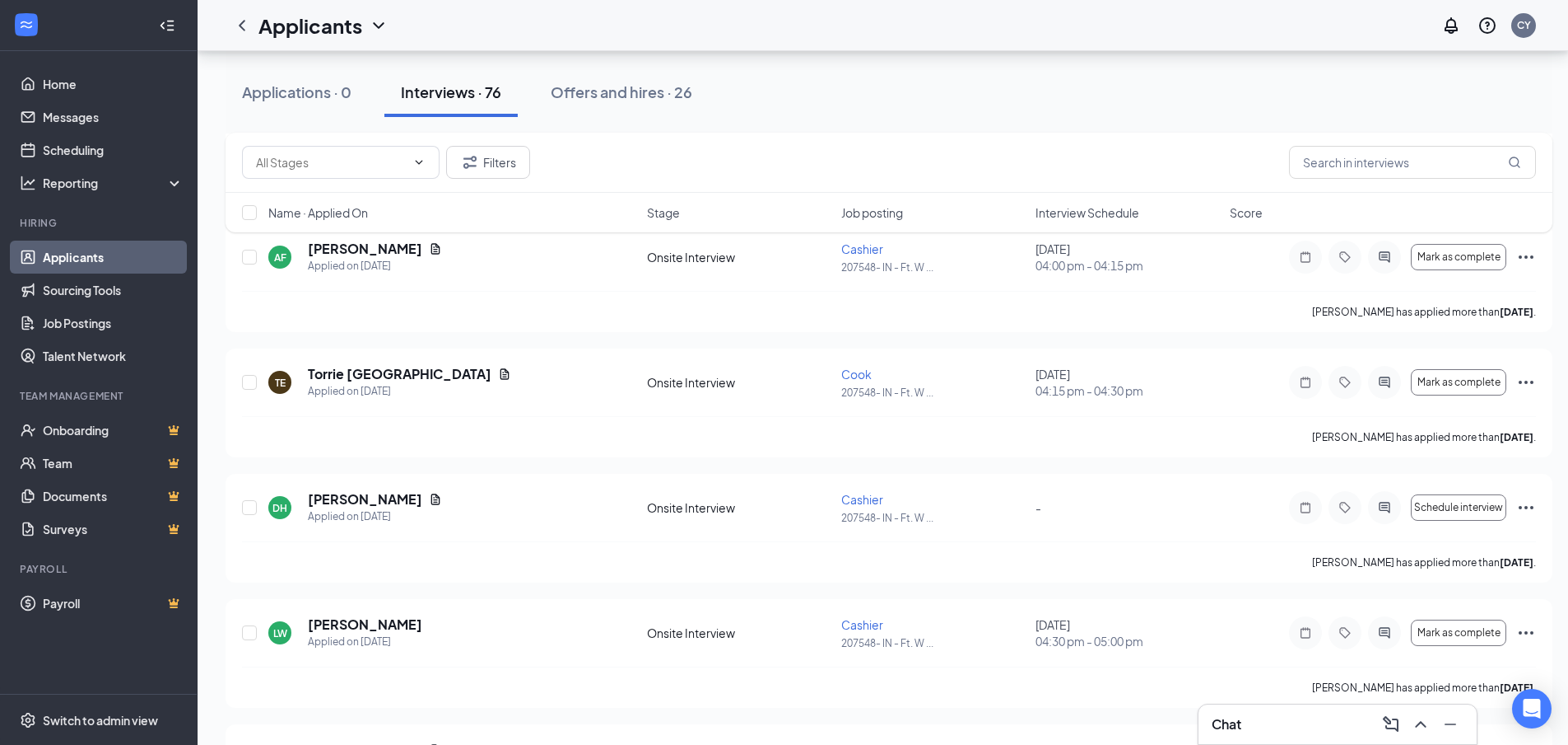
scroll to position [5436, 0]
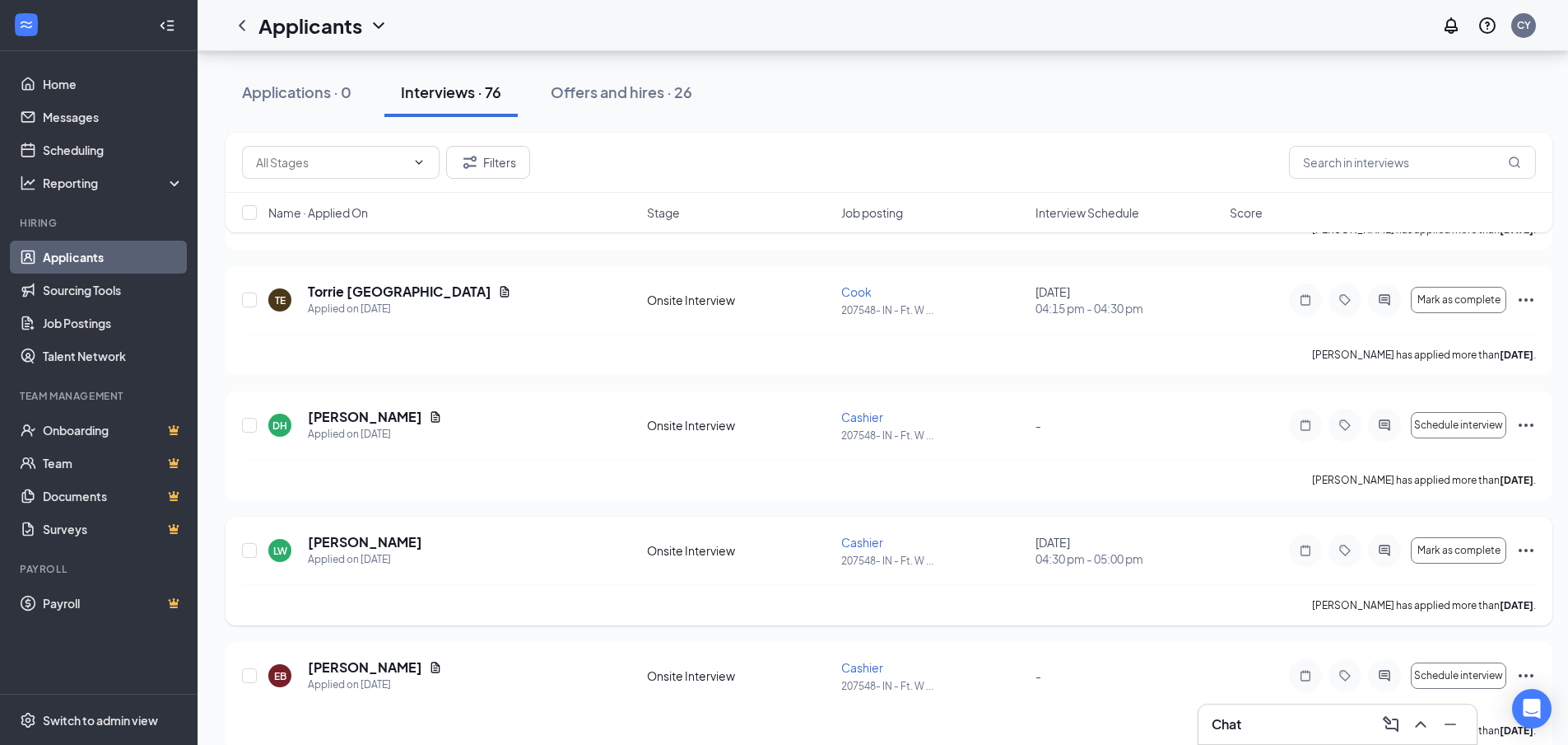
click at [1524, 546] on icon "Ellipses" at bounding box center [1526, 551] width 20 height 20
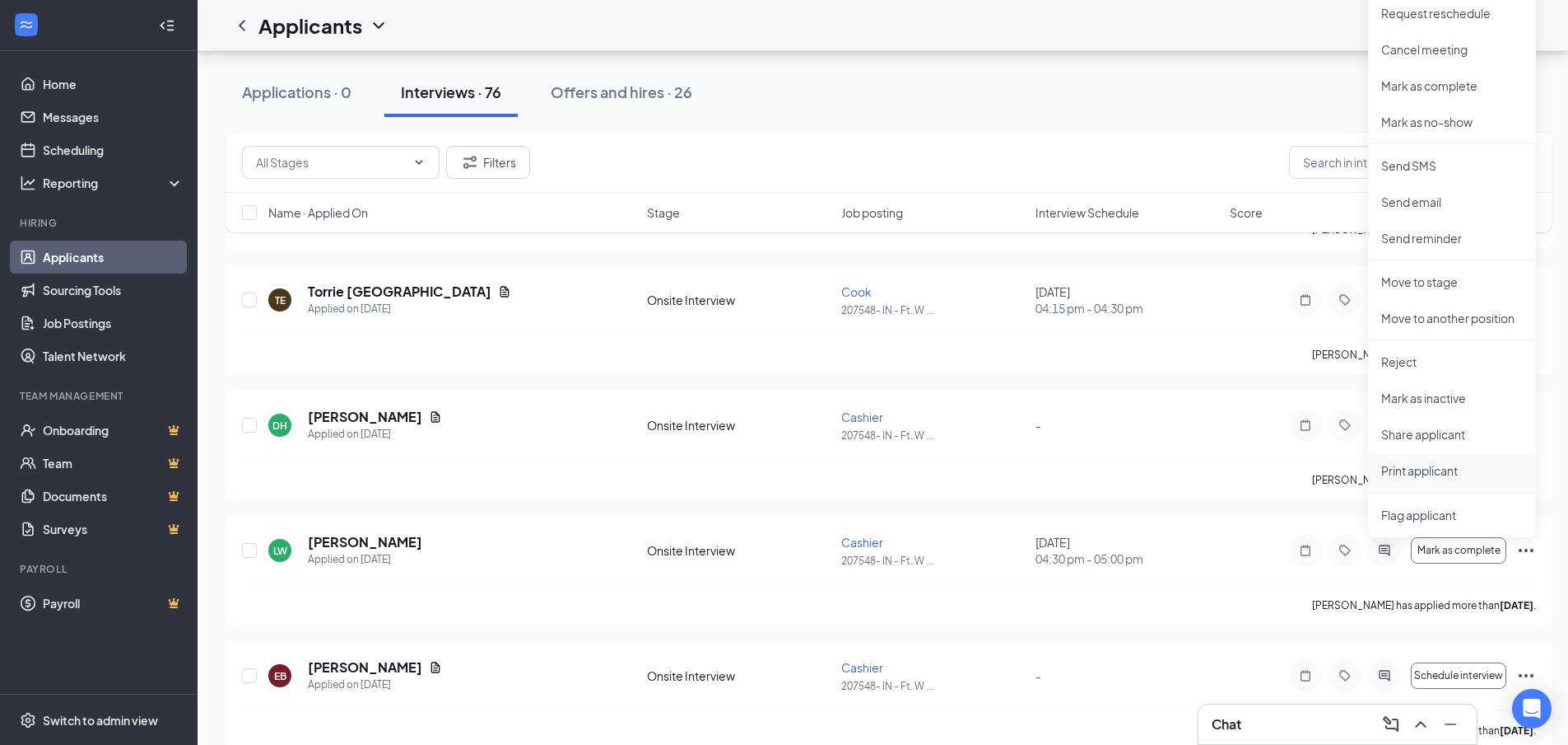
click at [1464, 462] on p "Print applicant" at bounding box center [1452, 471] width 142 height 16
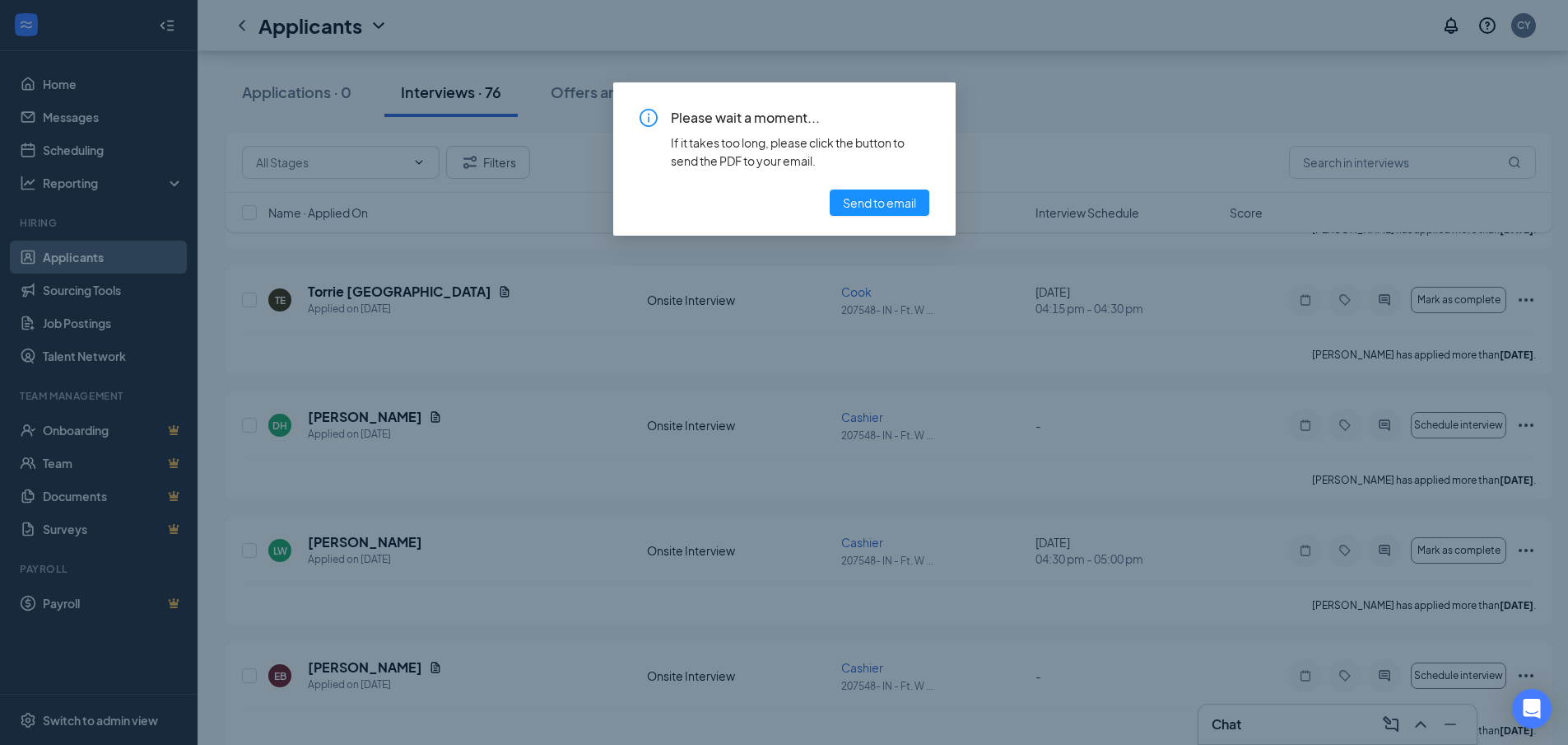
click at [1457, 472] on div "Please wait a moment... If it takes too long, please click the button to send t…" at bounding box center [784, 372] width 1568 height 745
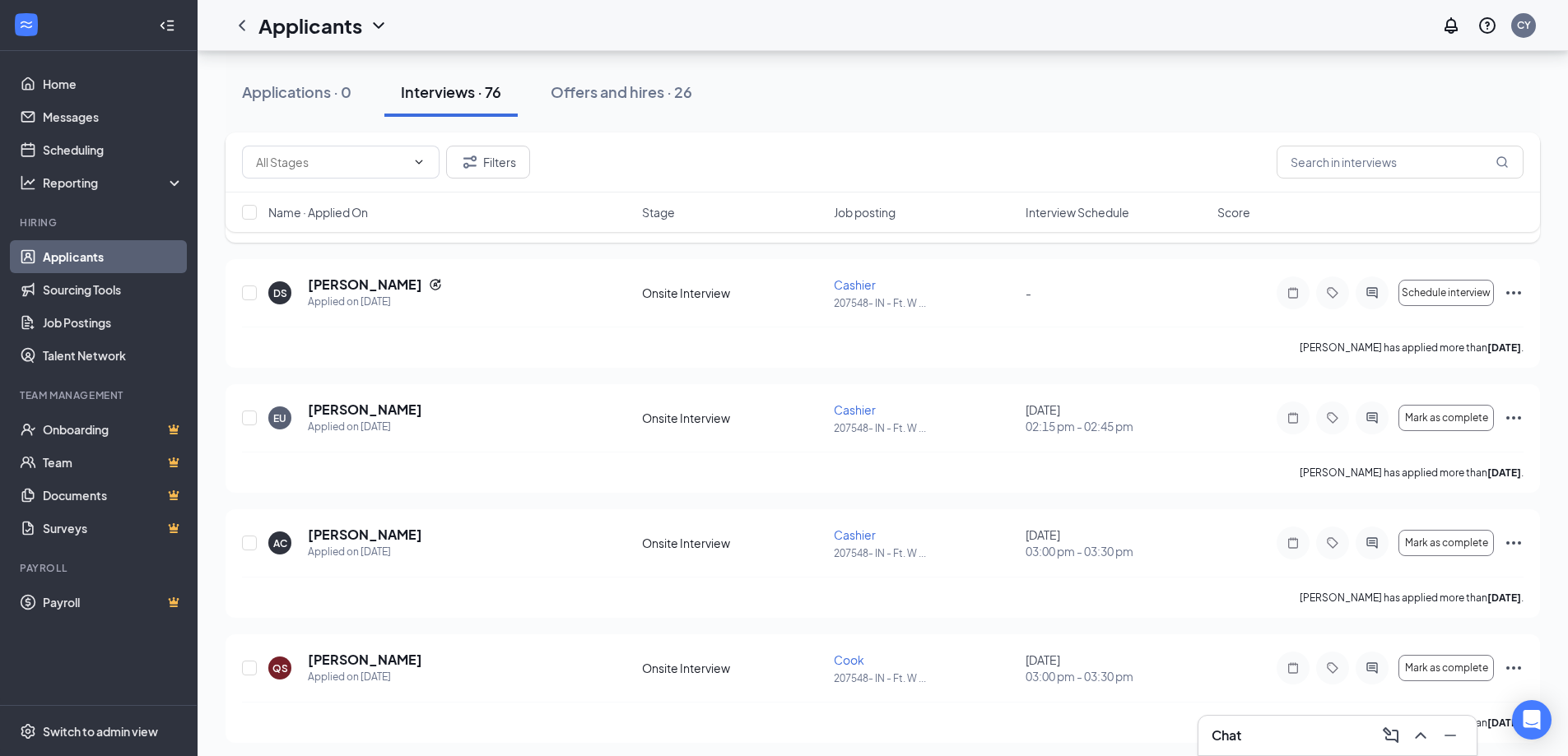
scroll to position [1728, 0]
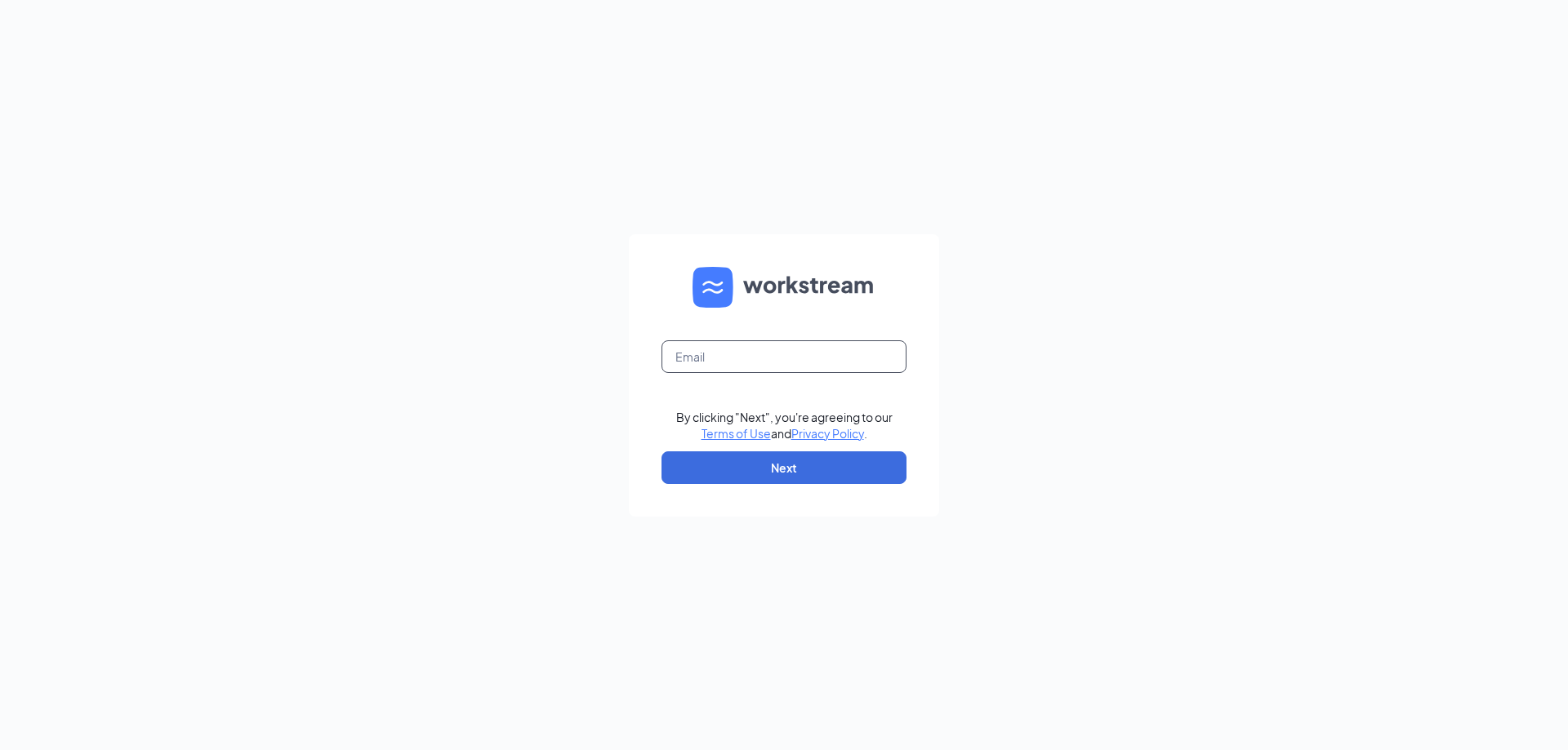
click at [749, 359] on input "text" at bounding box center [784, 357] width 245 height 32
type input "207548@famousforchicken.com"
click at [756, 473] on button "Next" at bounding box center [784, 467] width 245 height 32
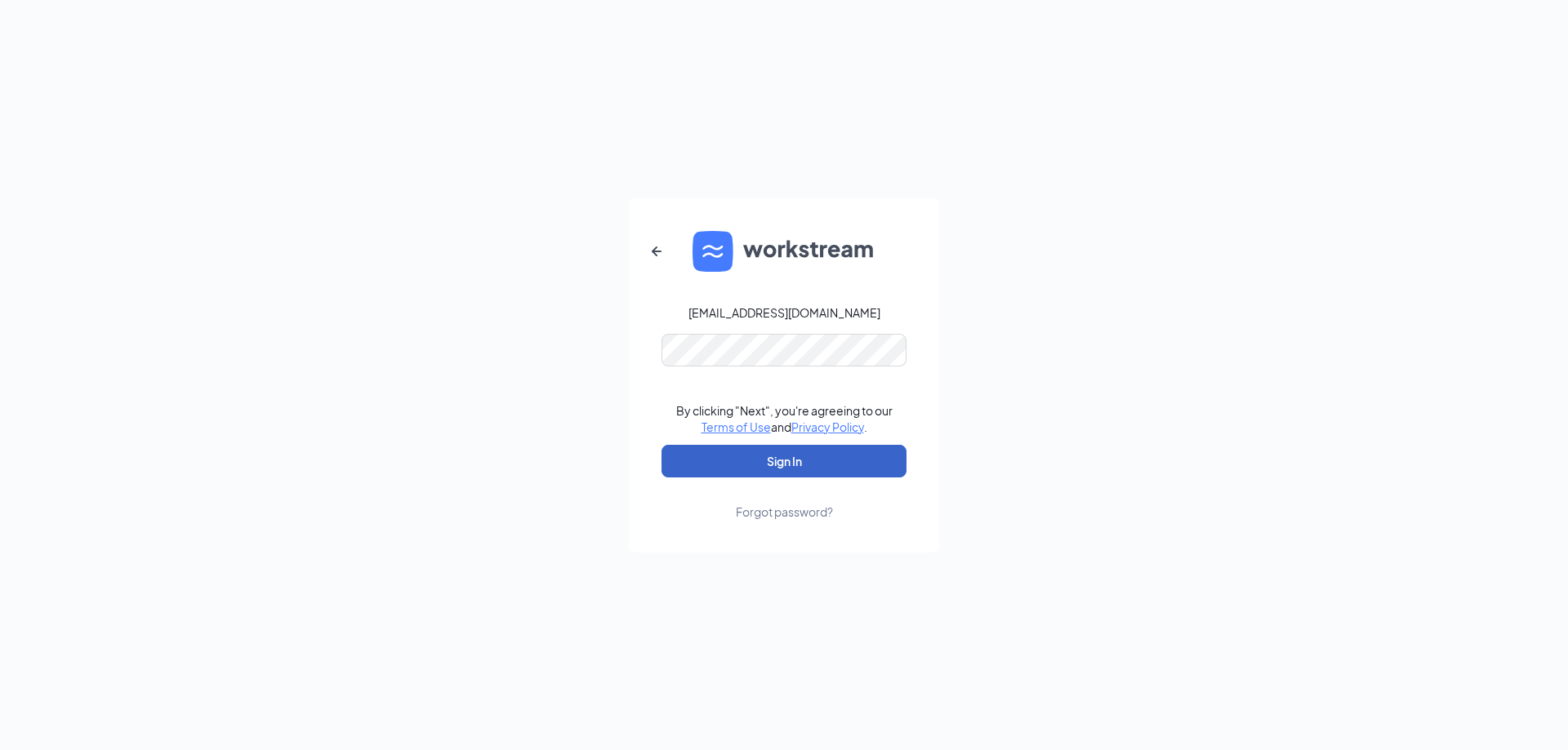
click at [825, 452] on button "Sign In" at bounding box center [784, 461] width 245 height 32
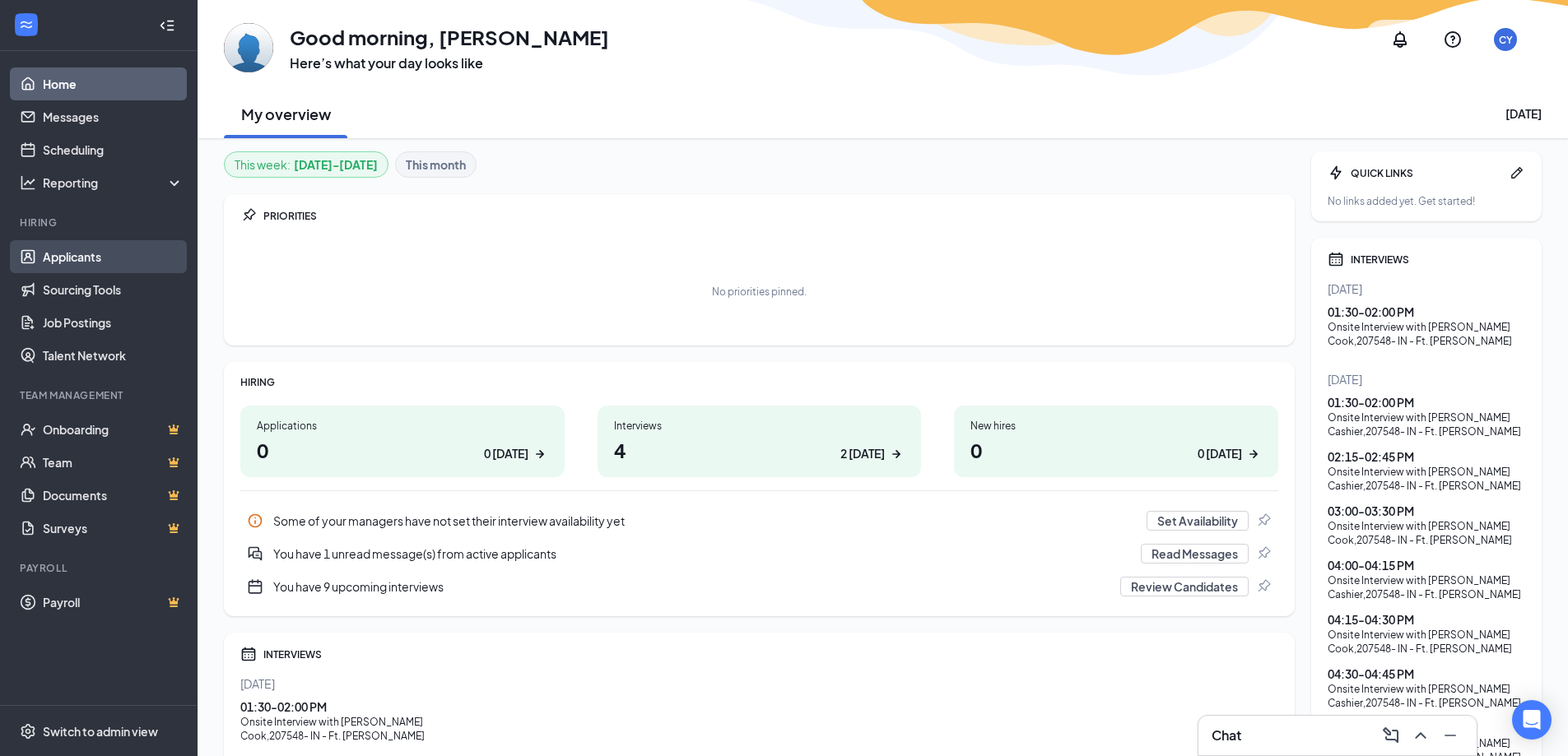
click at [104, 259] on link "Applicants" at bounding box center [113, 257] width 141 height 33
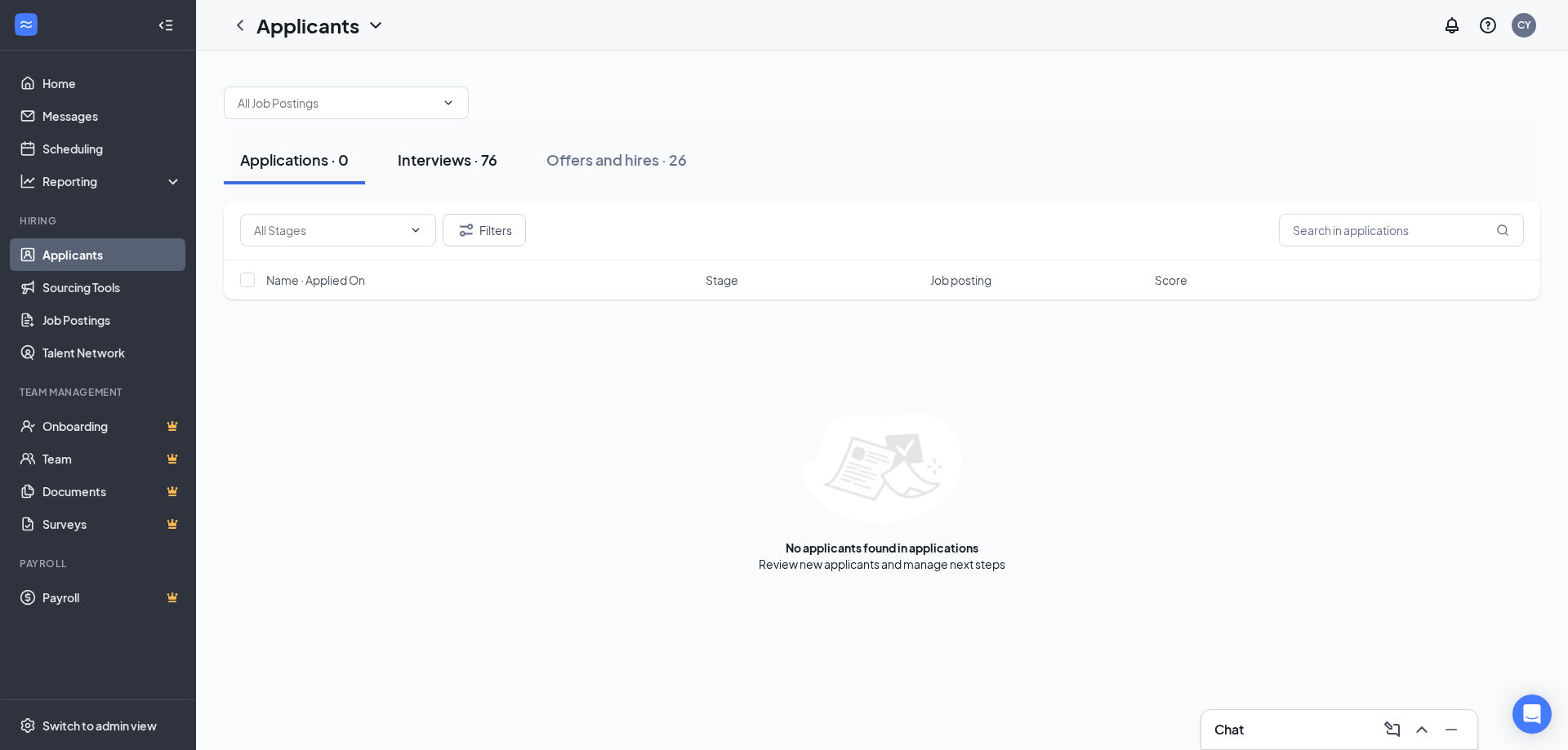
click at [433, 161] on div "Interviews · 76" at bounding box center [447, 159] width 100 height 21
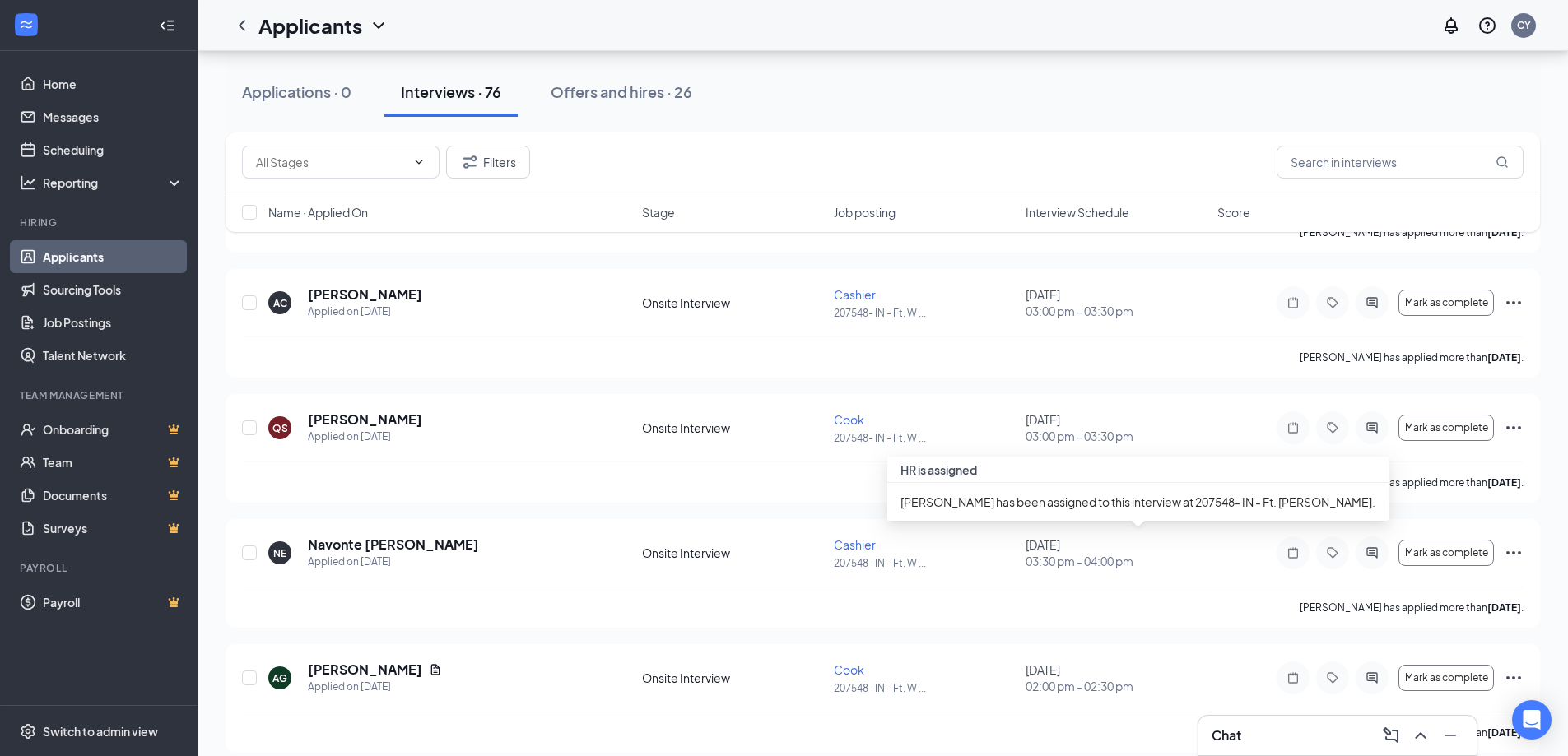
scroll to position [2133, 0]
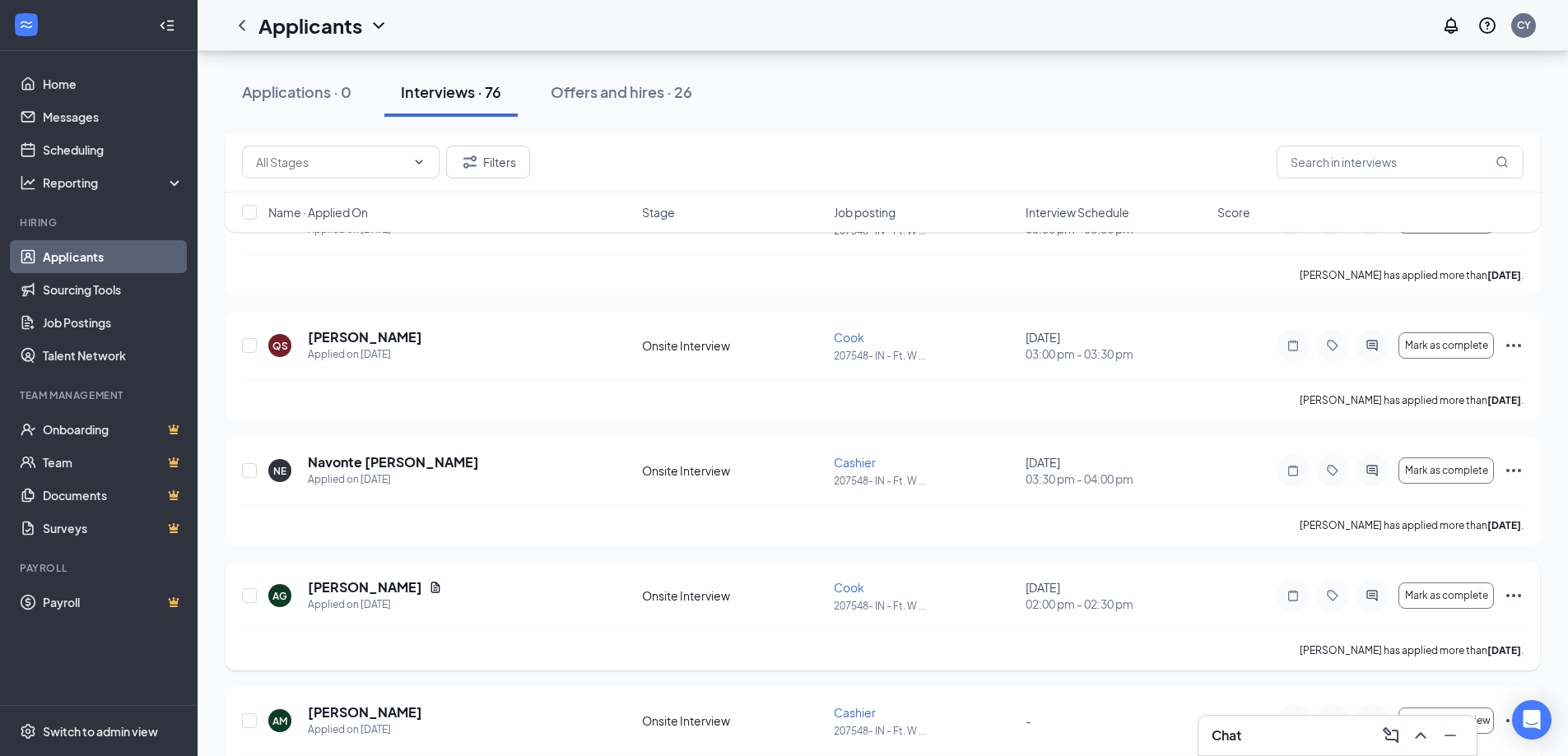
click at [1511, 591] on icon "Ellipses" at bounding box center [1514, 595] width 20 height 20
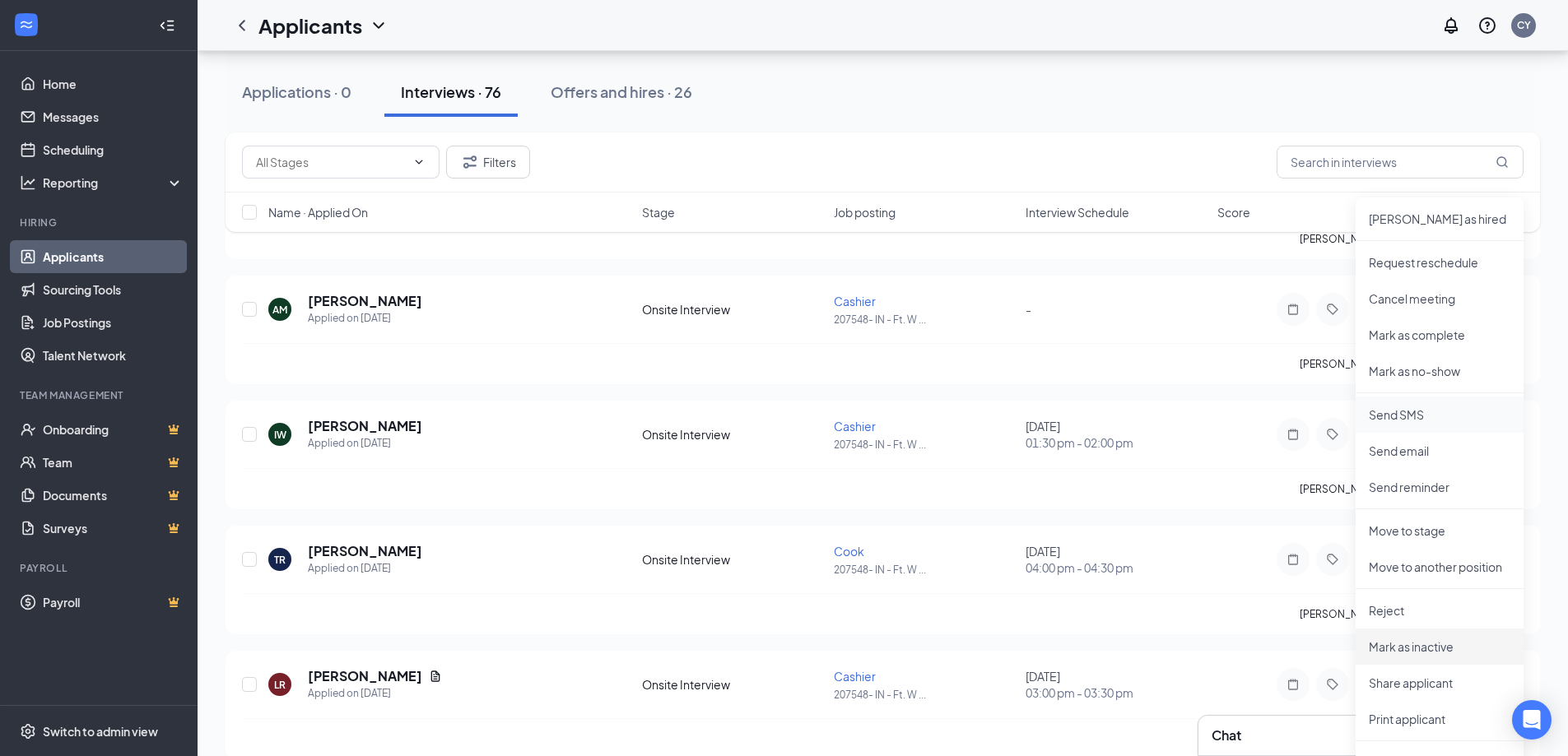
scroll to position [2626, 0]
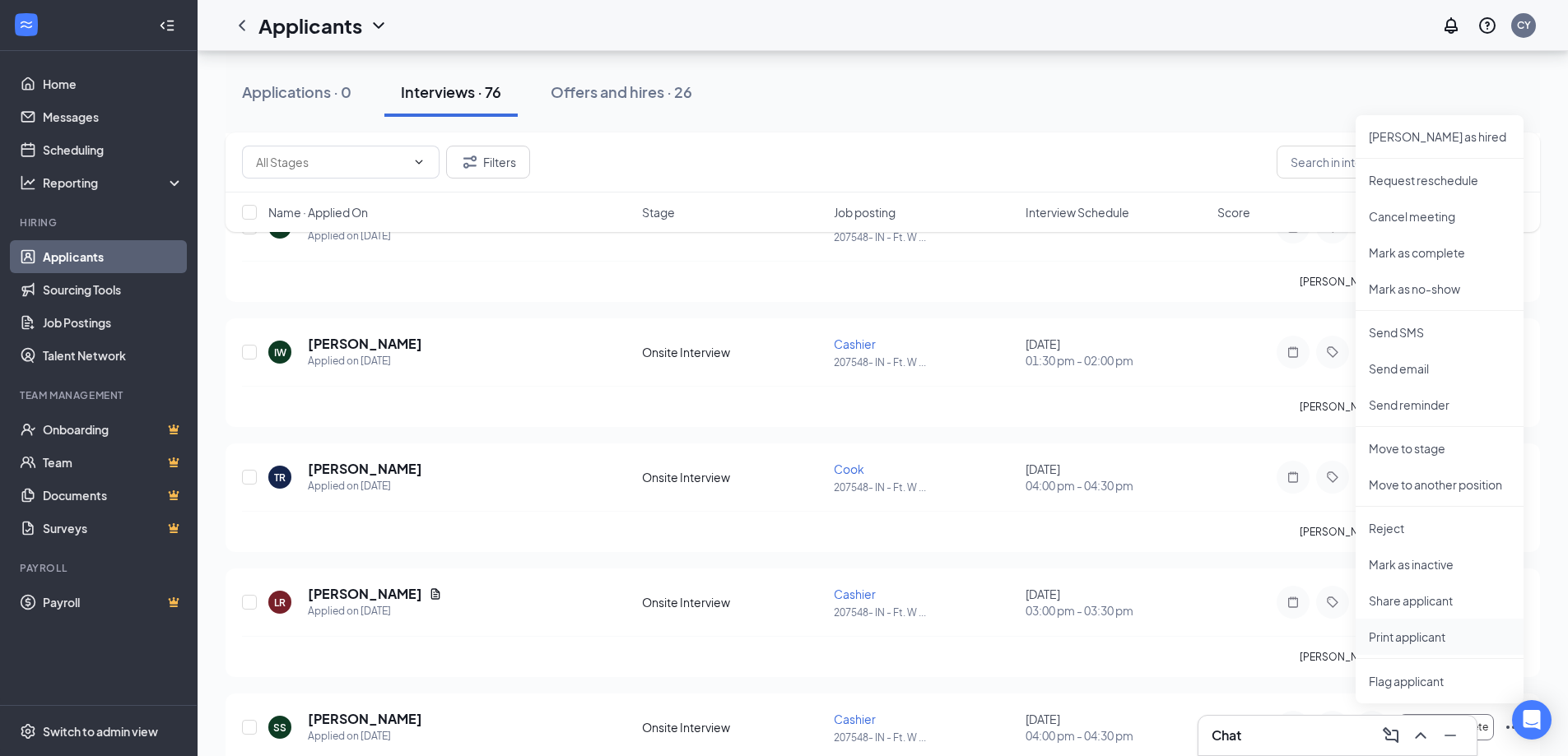
click at [1450, 633] on p "Print applicant" at bounding box center [1440, 637] width 142 height 16
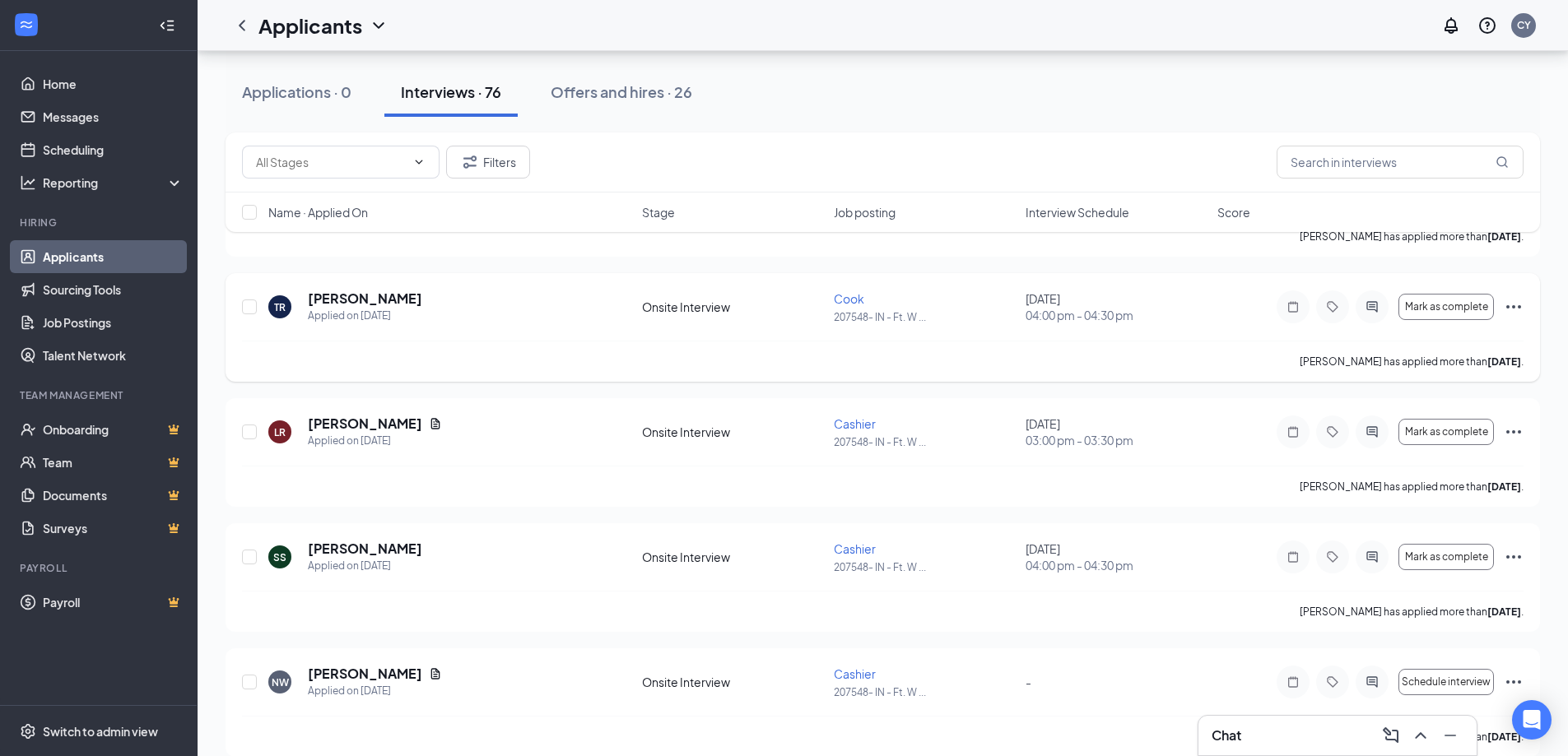
scroll to position [2715, 0]
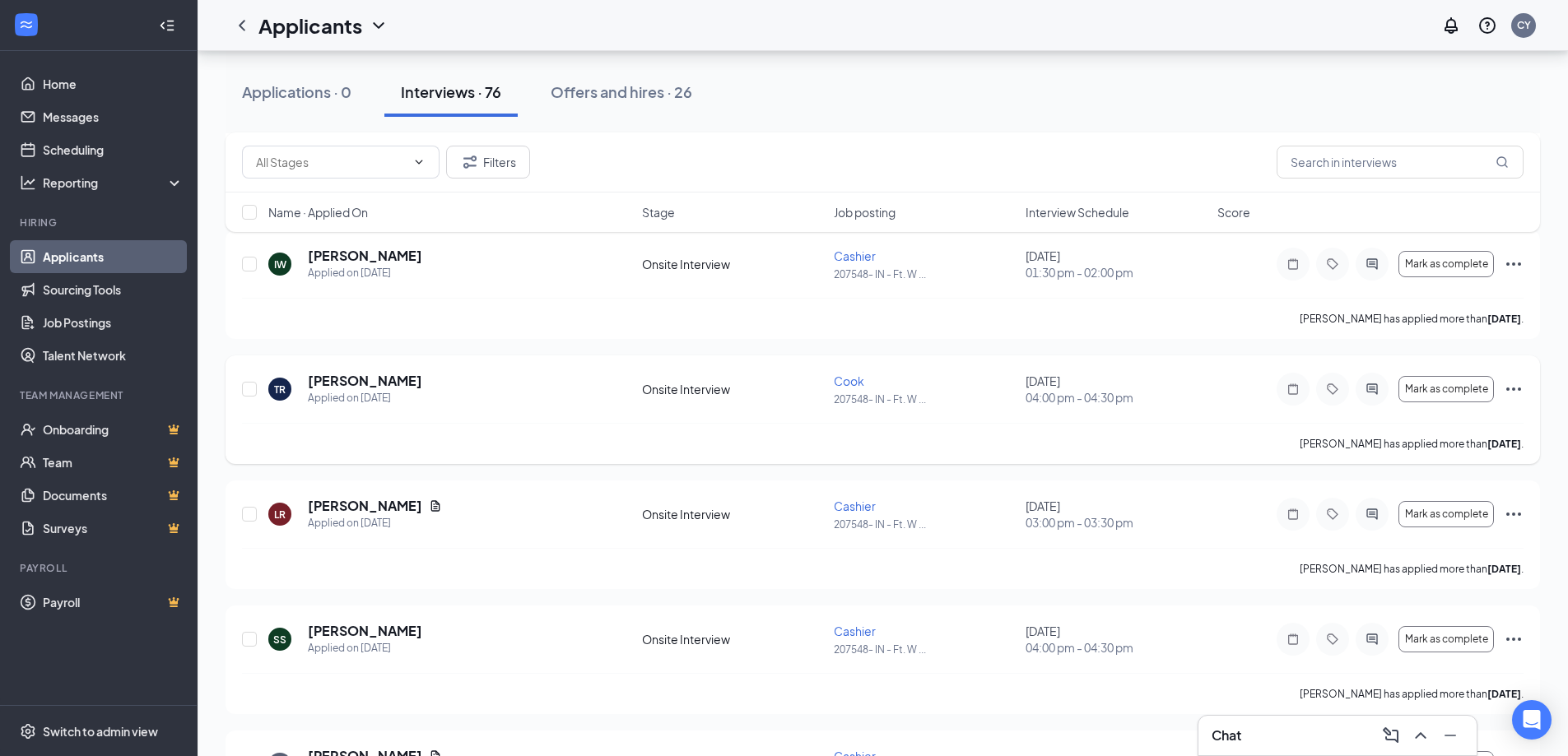
click at [1510, 388] on icon "Ellipses" at bounding box center [1514, 389] width 20 height 20
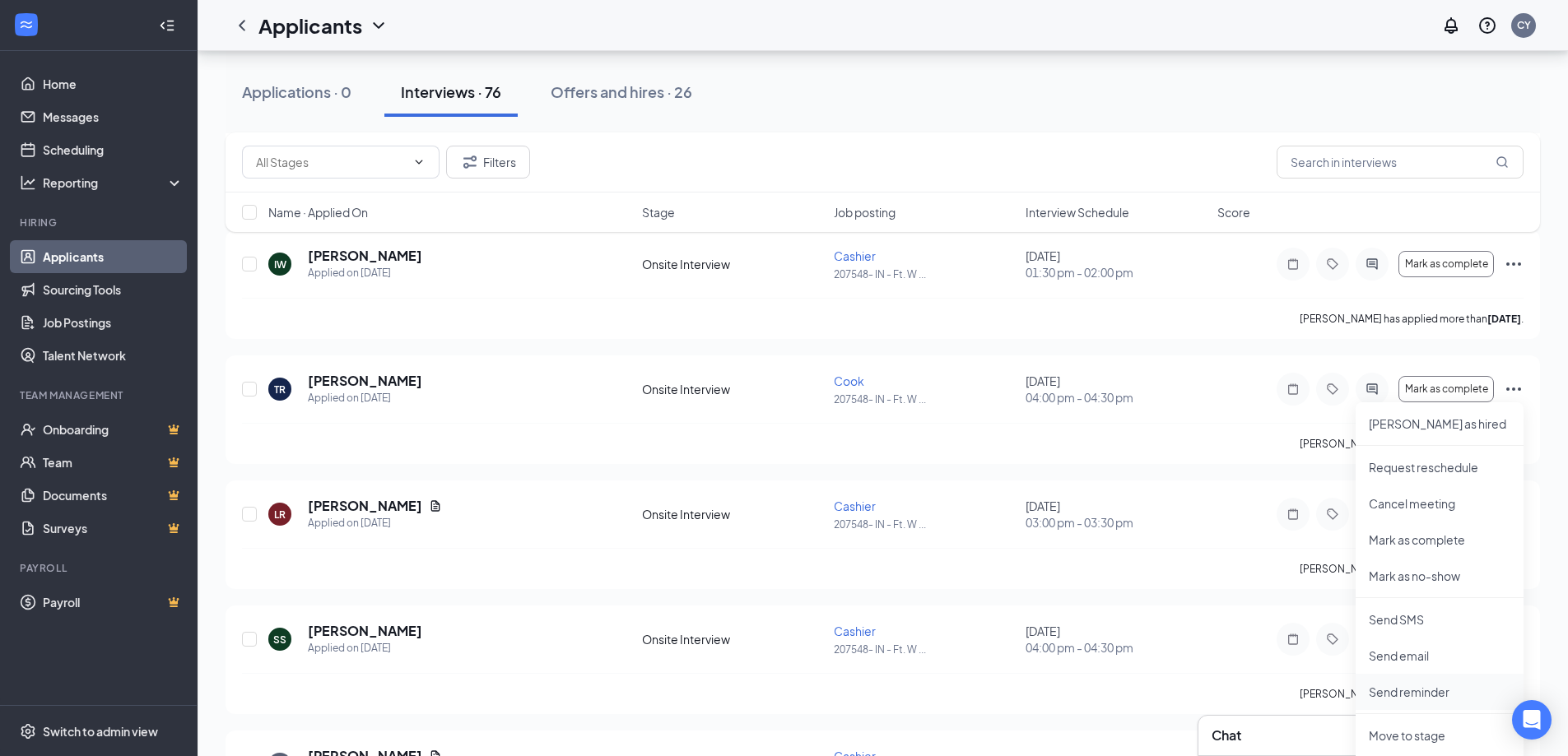
scroll to position [2961, 0]
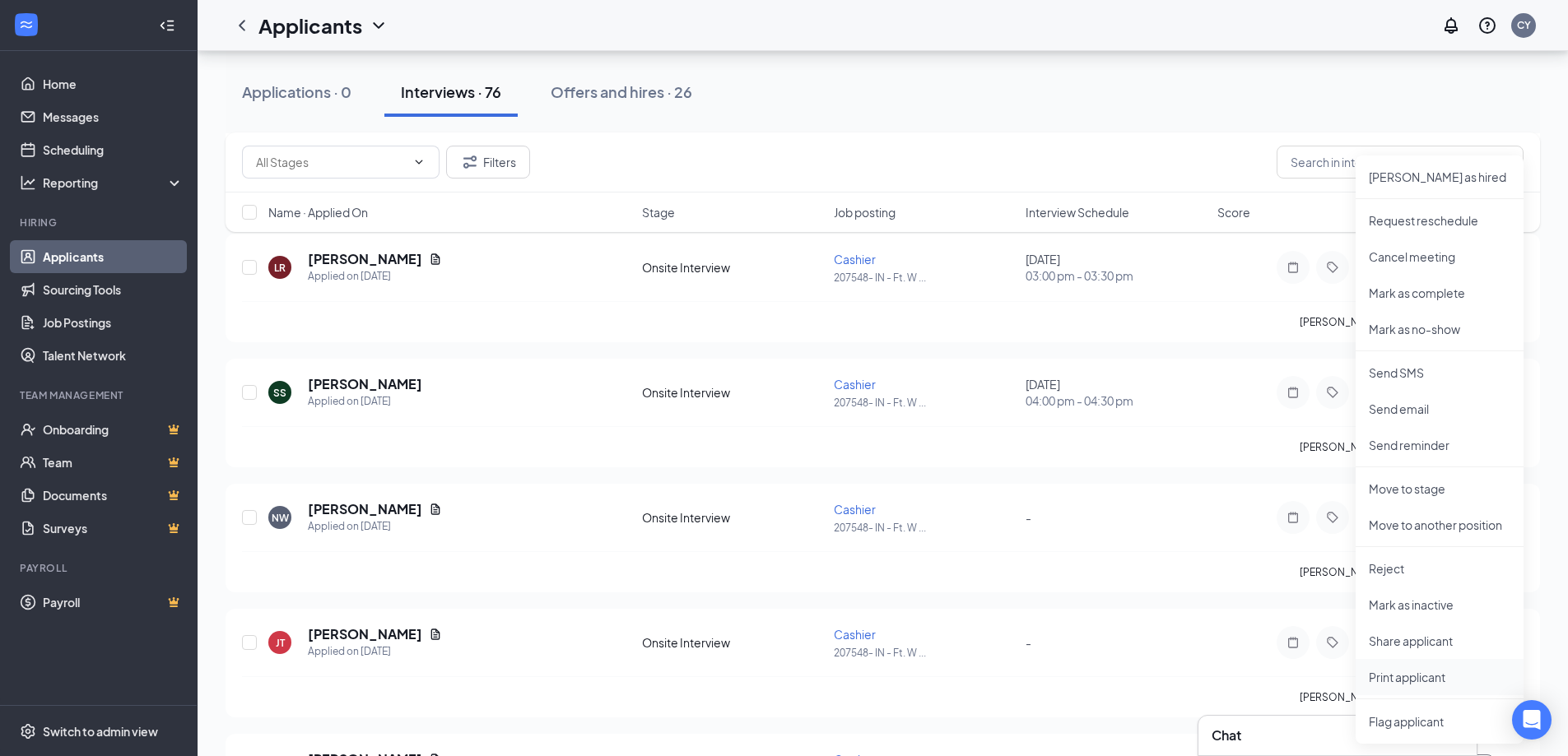
click at [1417, 682] on p "Print applicant" at bounding box center [1440, 677] width 142 height 16
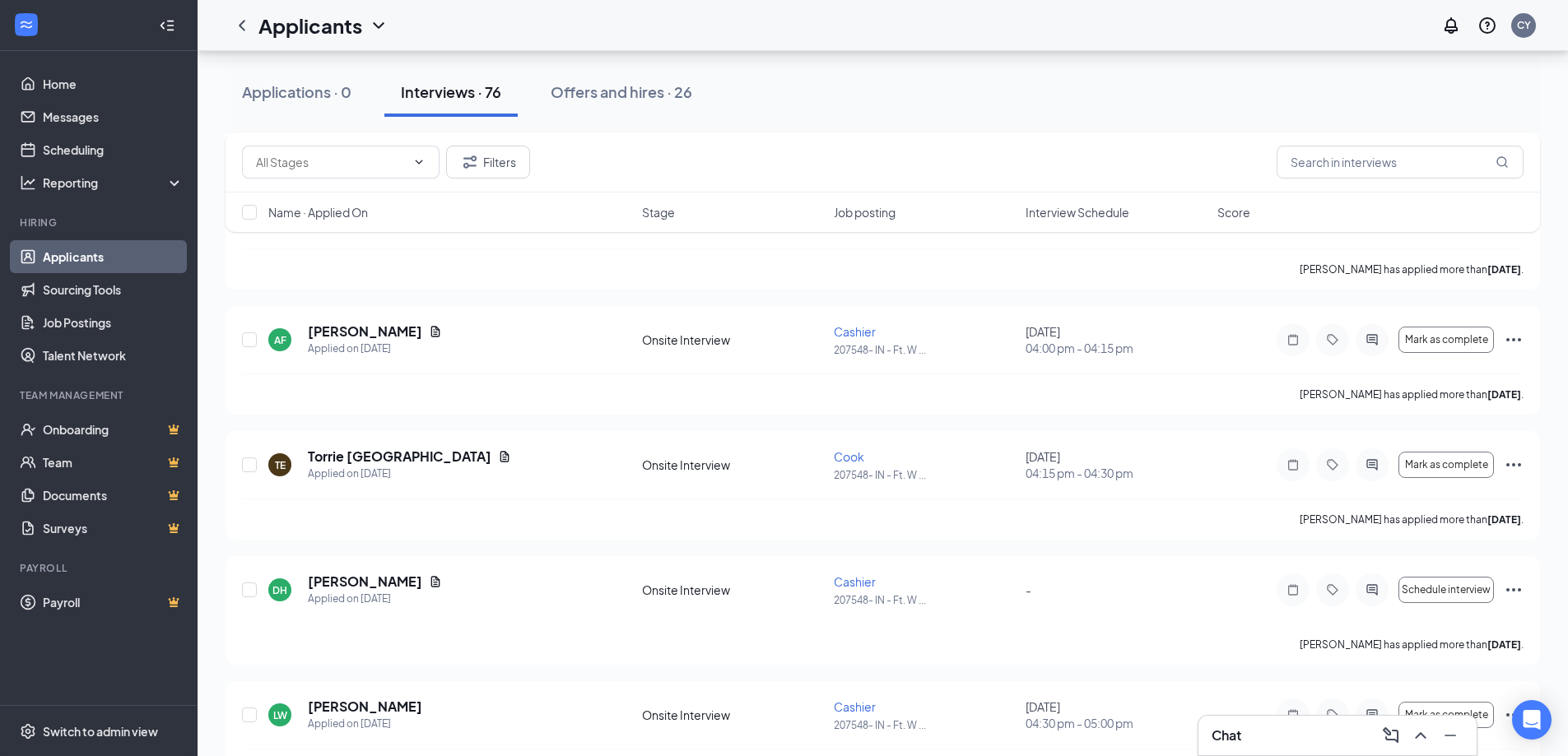
scroll to position [5347, 0]
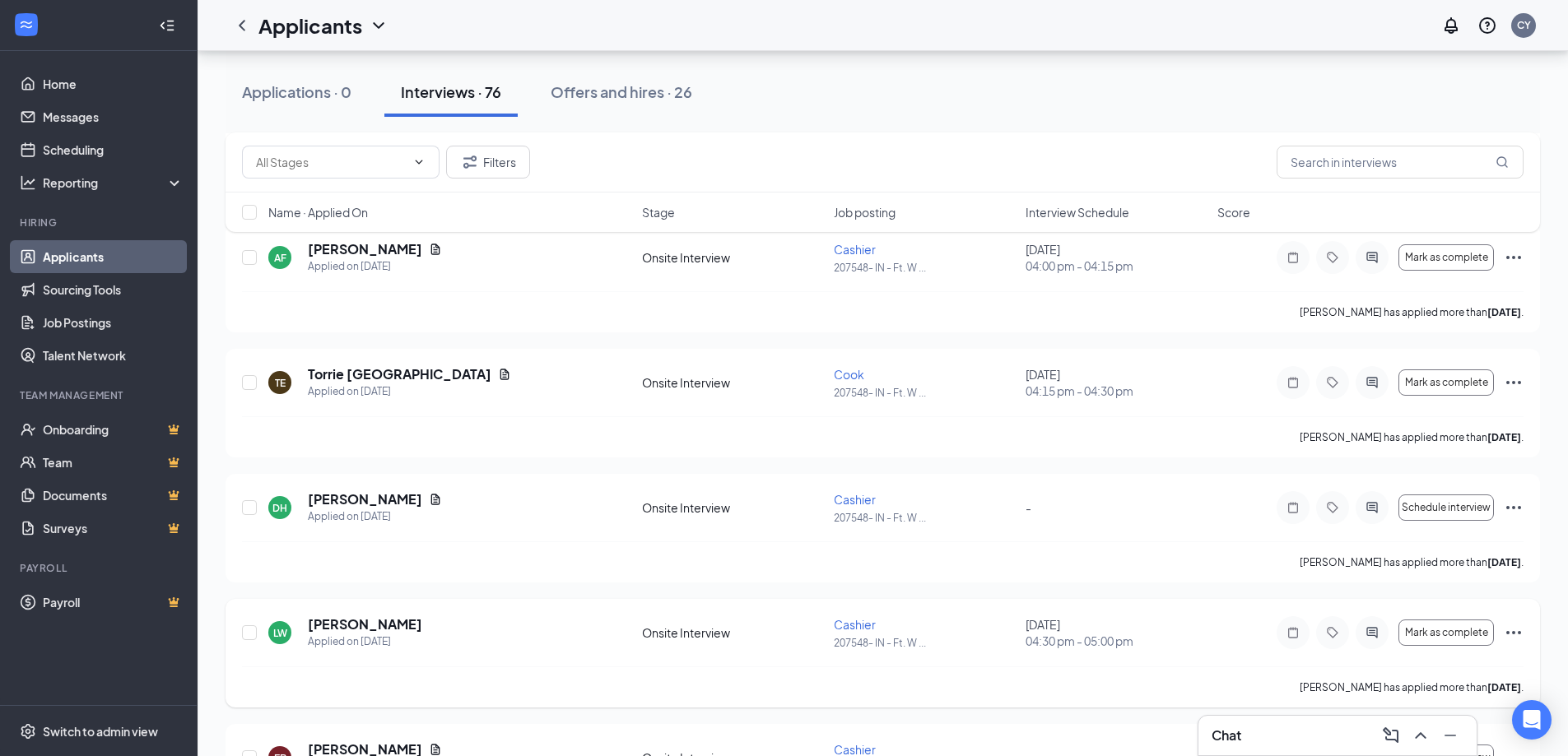
click at [1508, 632] on icon "Ellipses" at bounding box center [1514, 633] width 15 height 4
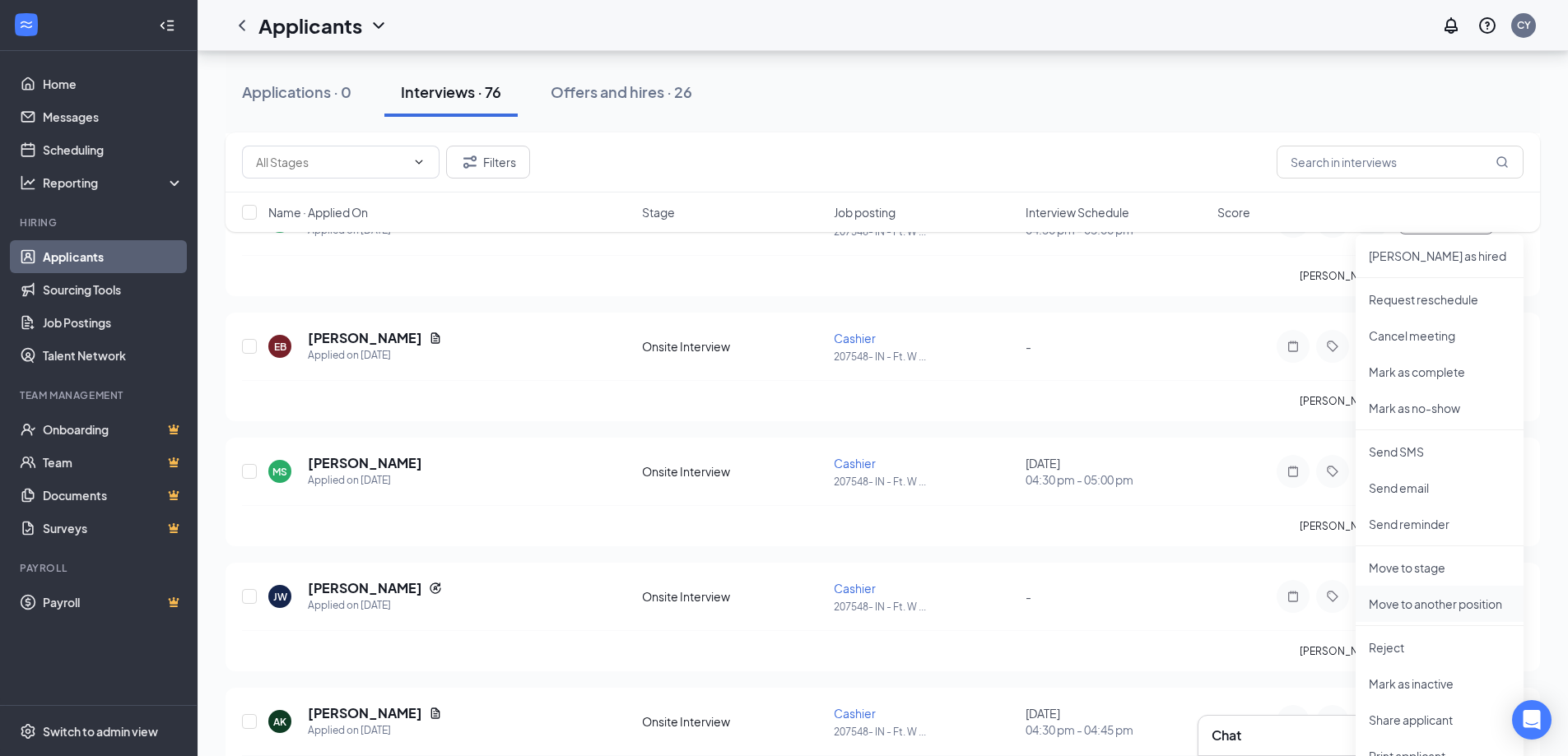
scroll to position [5840, 0]
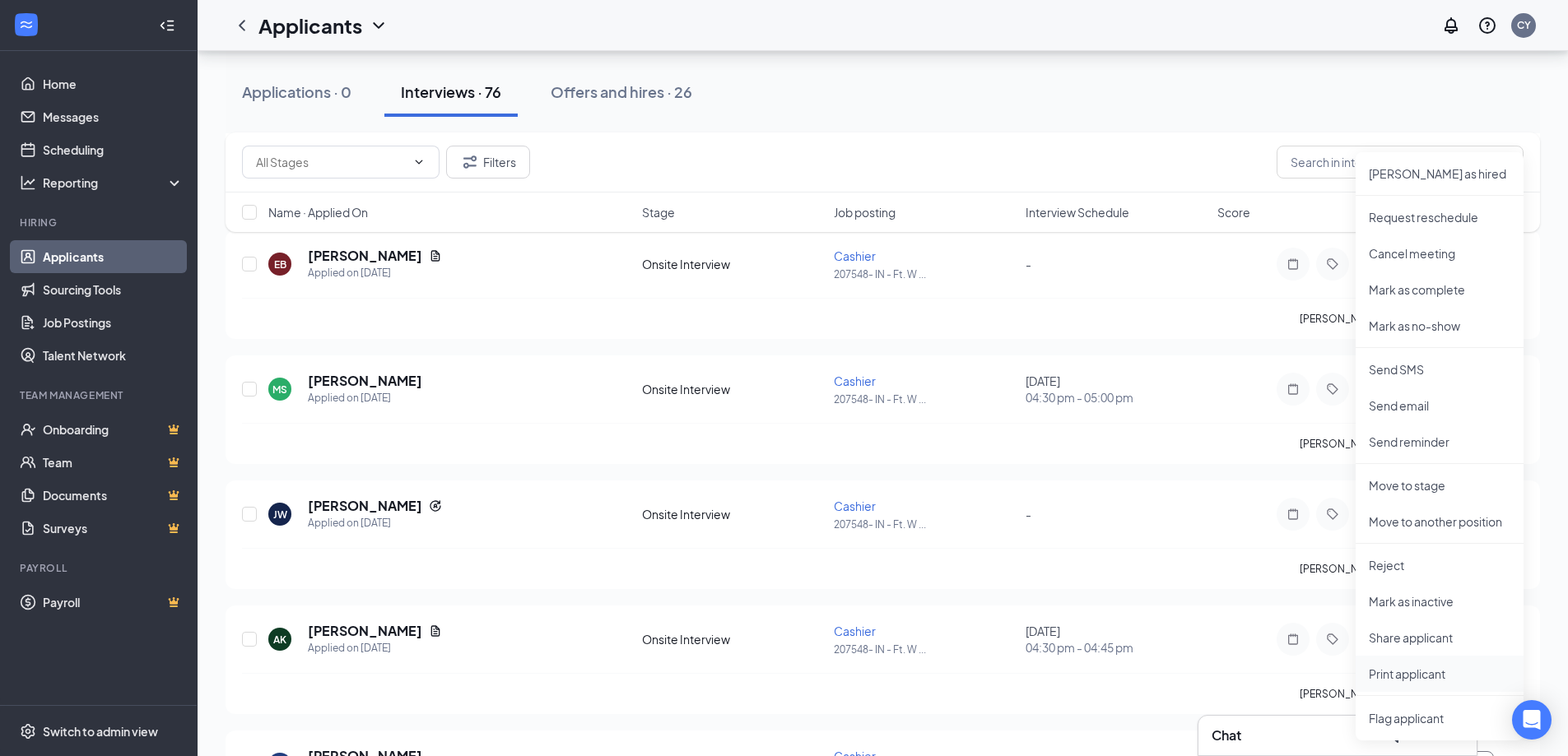
click at [1422, 677] on p "Print applicant" at bounding box center [1440, 673] width 142 height 16
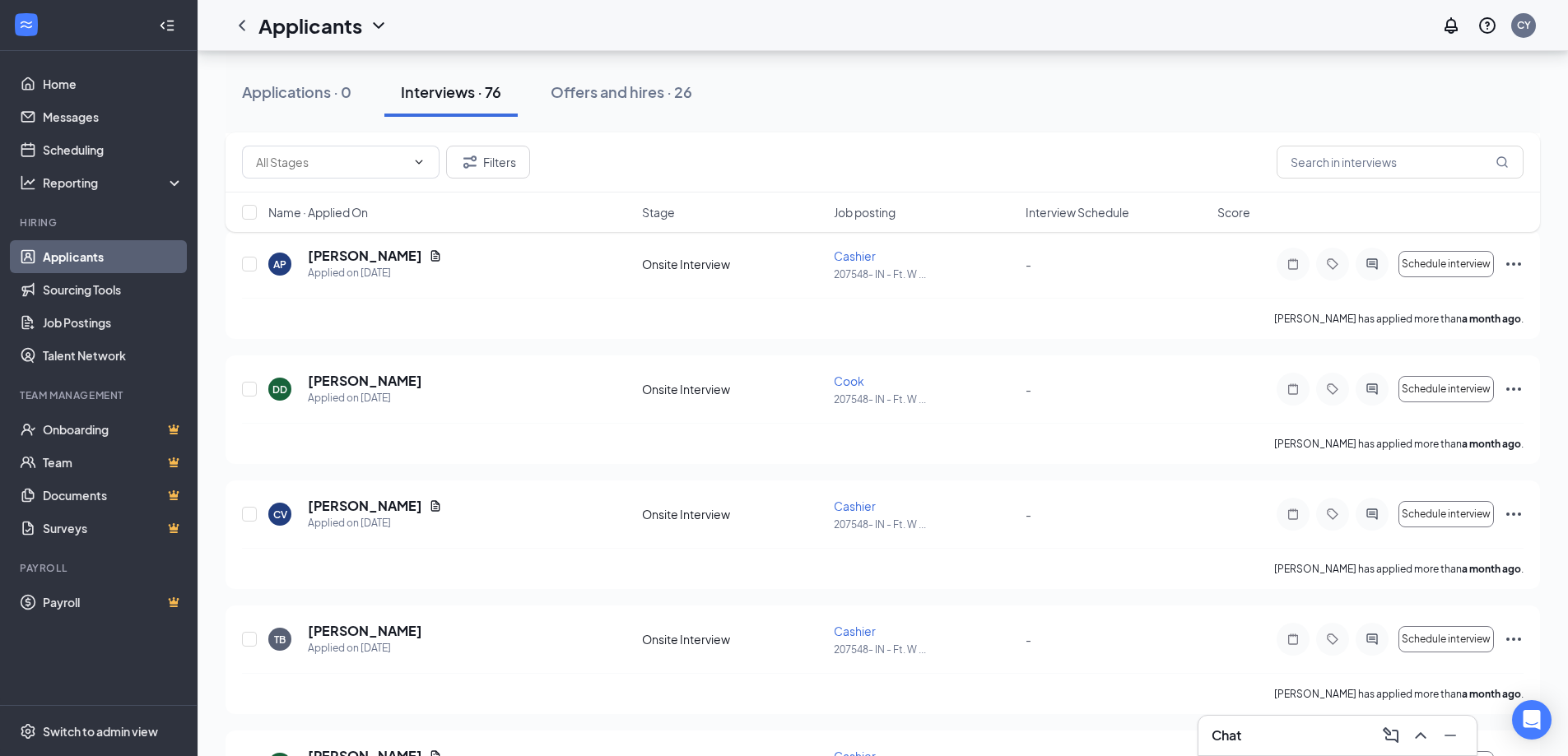
scroll to position [9070, 0]
